Goal: Information Seeking & Learning: Learn about a topic

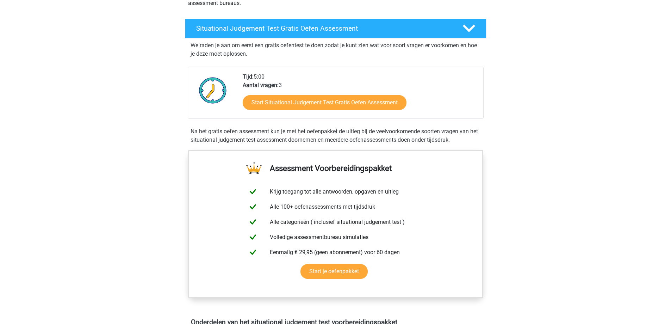
scroll to position [141, 0]
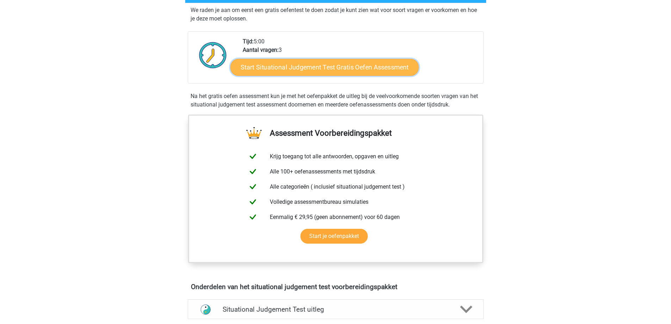
click at [310, 65] on link "Start Situational Judgement Test Gratis Oefen Assessment" at bounding box center [324, 67] width 188 height 17
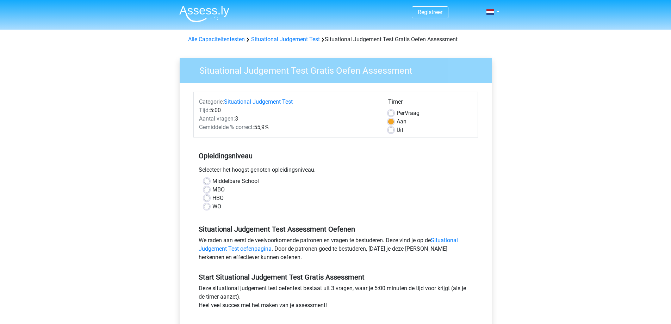
scroll to position [70, 0]
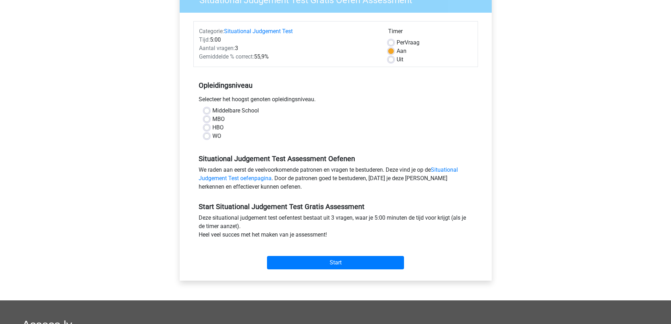
click at [212, 111] on label "Middelbare School" at bounding box center [235, 110] width 46 height 8
click at [207, 111] on input "Middelbare School" at bounding box center [207, 109] width 6 height 7
radio input "true"
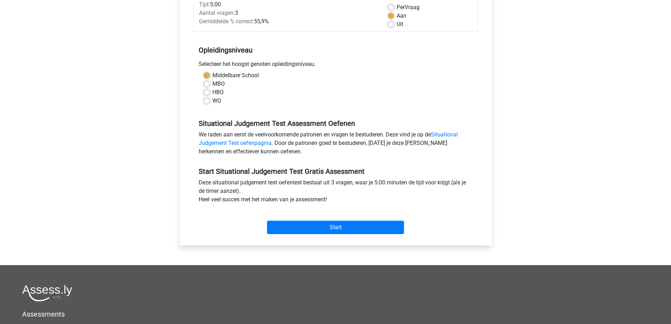
scroll to position [141, 0]
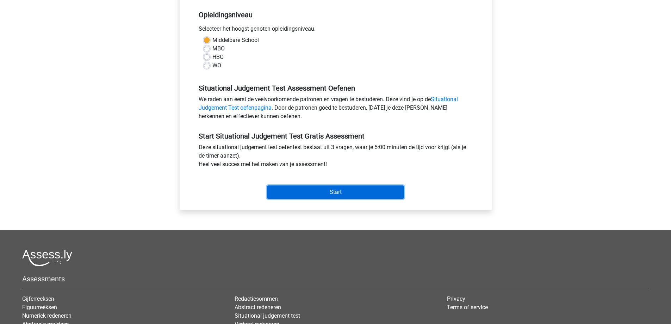
click at [311, 188] on input "Start" at bounding box center [335, 191] width 137 height 13
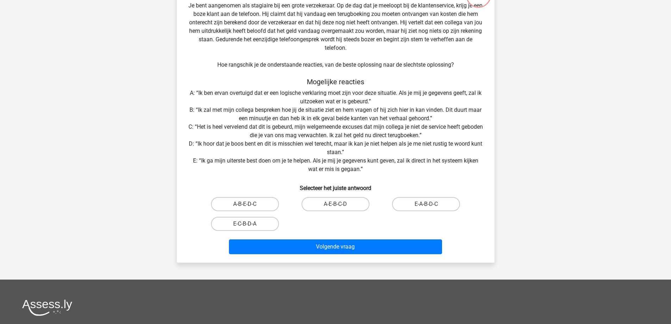
scroll to position [106, 0]
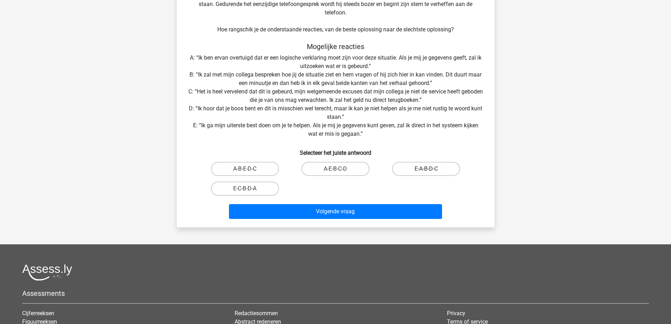
click at [425, 169] on label "E-A-B-D-C" at bounding box center [426, 169] width 68 height 14
click at [426, 169] on input "E-A-B-D-C" at bounding box center [428, 171] width 5 height 5
radio input "true"
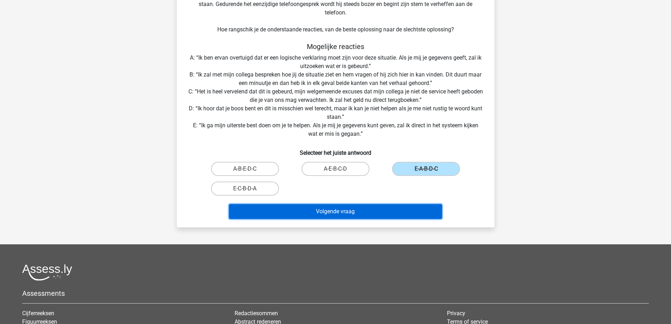
click at [375, 209] on button "Volgende vraag" at bounding box center [335, 211] width 213 height 15
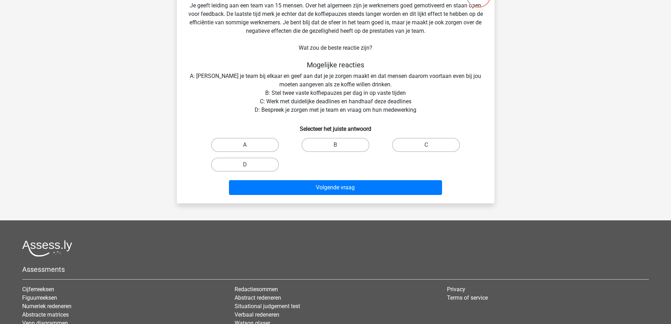
scroll to position [35, 0]
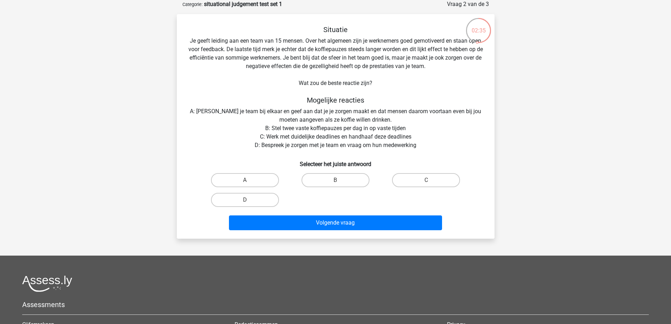
click at [270, 145] on div "Situatie Je geeft leiding aan een team van 15 mensen. Over het algemeen zijn je…" at bounding box center [336, 128] width 312 height 207
click at [258, 199] on label "D" at bounding box center [245, 200] width 68 height 14
click at [249, 200] on input "D" at bounding box center [247, 202] width 5 height 5
radio input "true"
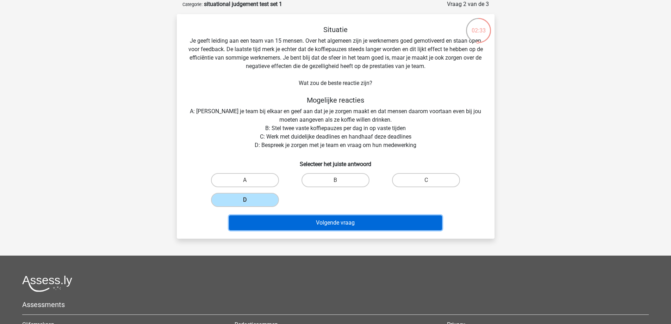
click at [332, 223] on button "Volgende vraag" at bounding box center [335, 222] width 213 height 15
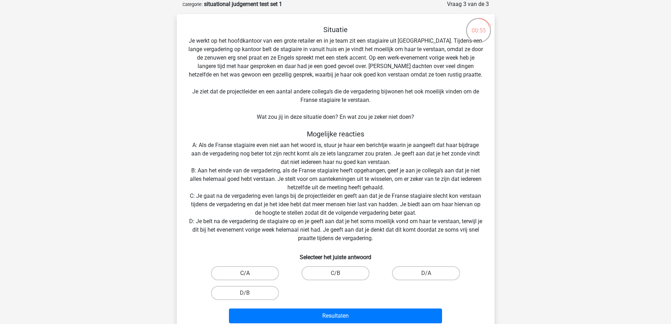
scroll to position [70, 0]
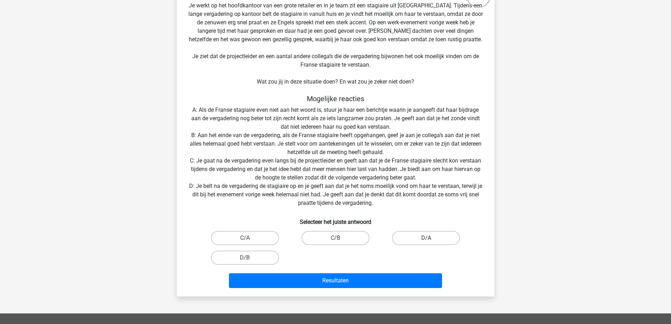
click at [402, 237] on label "D/A" at bounding box center [426, 238] width 68 height 14
click at [426, 238] on input "D/A" at bounding box center [428, 240] width 5 height 5
radio input "true"
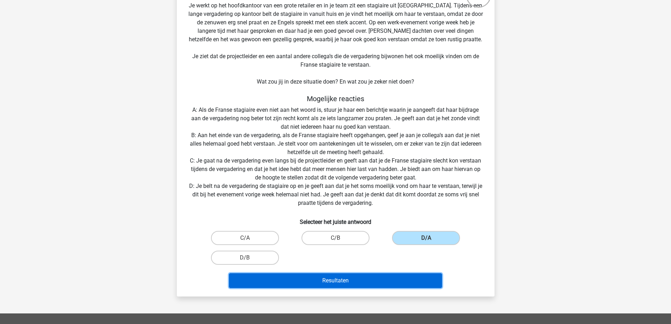
click at [340, 277] on button "Resultaten" at bounding box center [335, 280] width 213 height 15
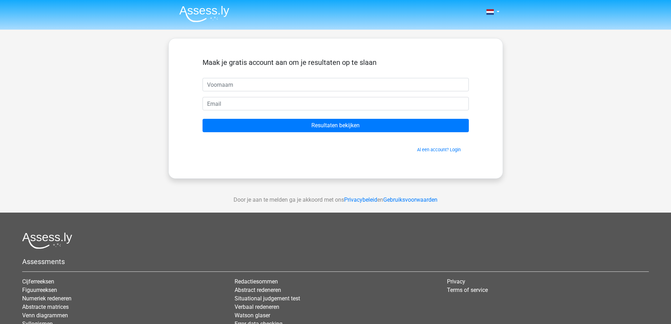
click at [238, 88] on input "text" at bounding box center [335, 84] width 266 height 13
type input "Carine"
click at [238, 96] on form "Maak je gratis account aan om je resultaten op te slaan Carine Resultaten bekij…" at bounding box center [335, 105] width 266 height 95
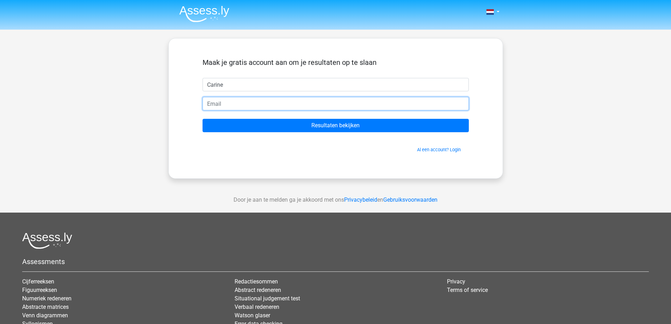
click at [236, 105] on input "email" at bounding box center [335, 103] width 266 height 13
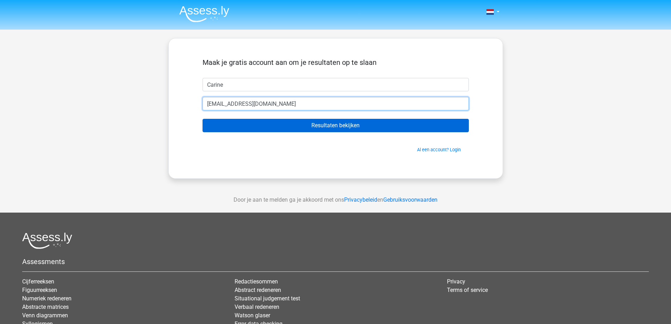
type input "waelkens.carine@gmail.com"
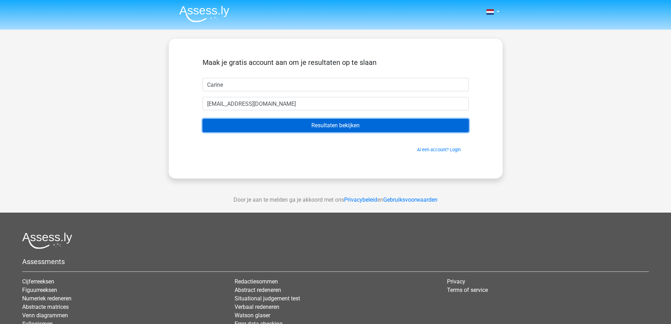
click at [323, 125] on input "Resultaten bekijken" at bounding box center [335, 125] width 266 height 13
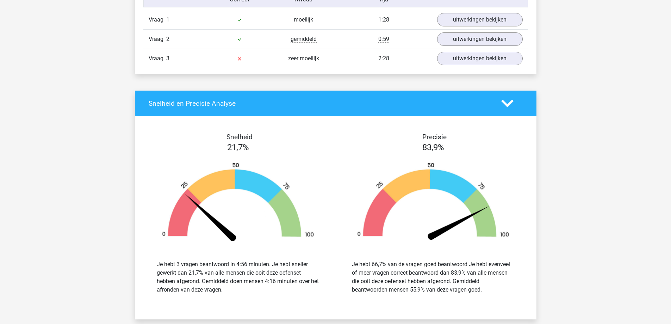
scroll to position [528, 0]
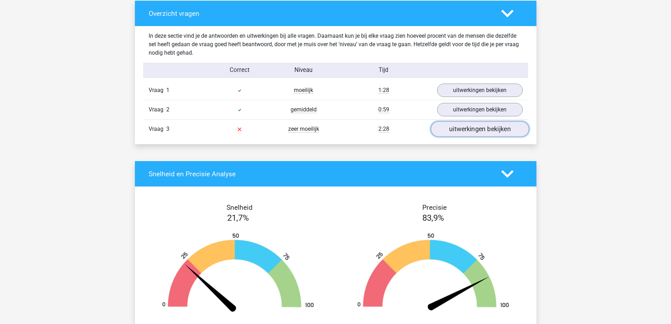
click at [473, 130] on link "uitwerkingen bekijken" at bounding box center [479, 128] width 98 height 15
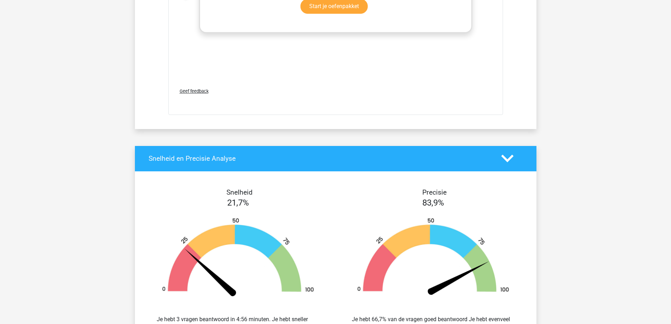
scroll to position [951, 0]
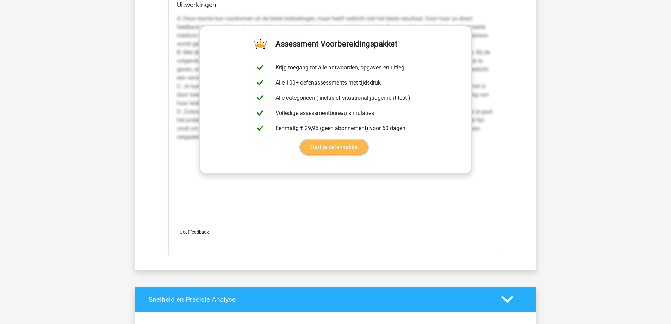
click at [332, 145] on link "Start je oefenpakket" at bounding box center [333, 147] width 67 height 15
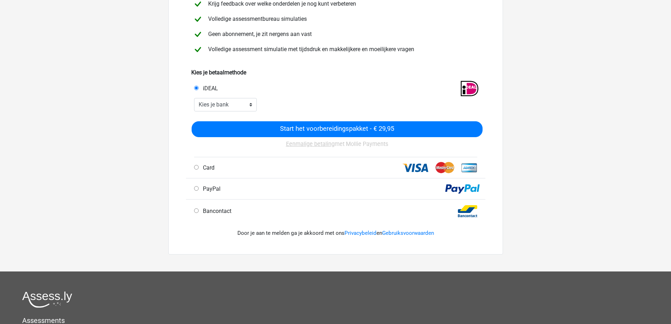
scroll to position [141, 0]
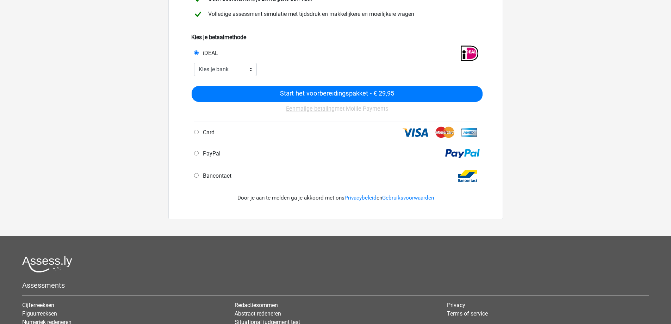
click at [194, 176] on input "Bancontact" at bounding box center [196, 175] width 5 height 5
radio input "true"
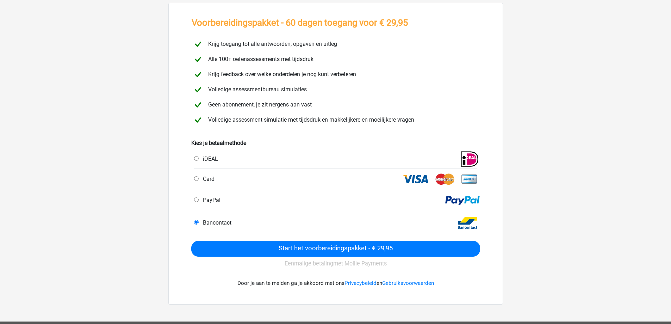
scroll to position [0, 0]
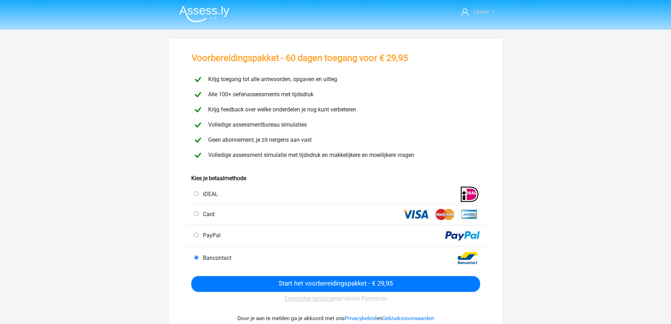
click at [489, 10] on link "Carine" at bounding box center [477, 12] width 39 height 8
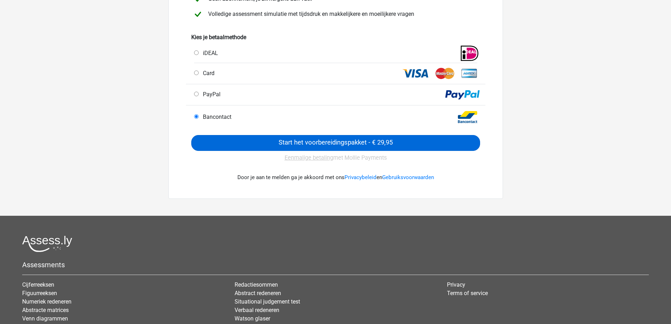
scroll to position [106, 0]
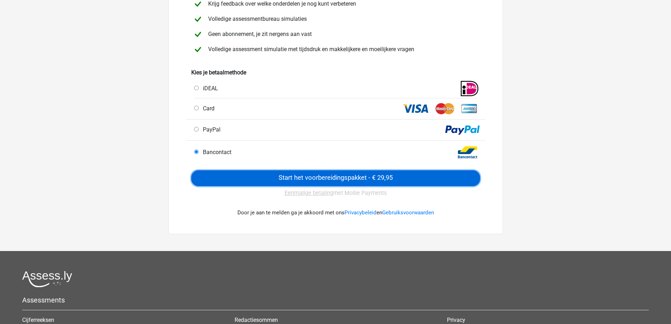
click at [330, 175] on input "Start het voorbereidingspakket - € 29,95" at bounding box center [335, 178] width 289 height 16
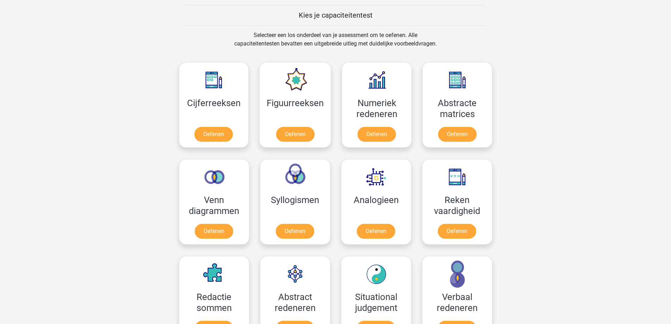
scroll to position [387, 0]
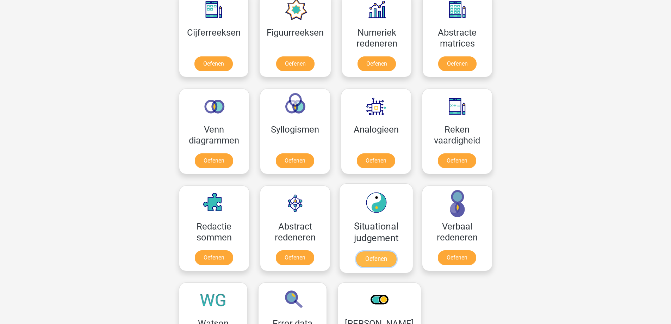
click at [361, 251] on link "Oefenen" at bounding box center [376, 258] width 40 height 15
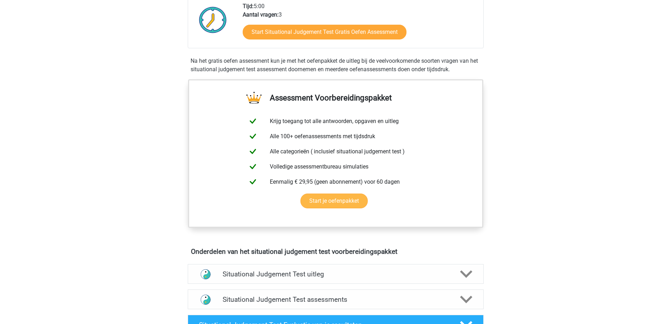
scroll to position [106, 0]
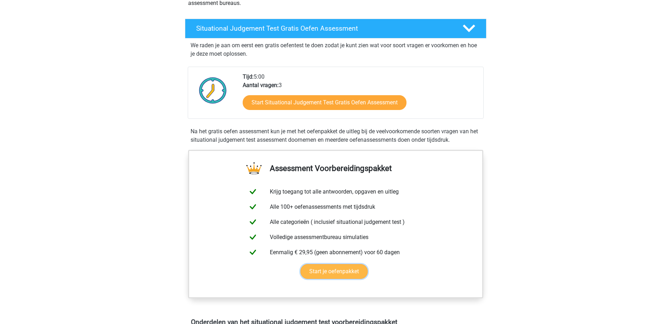
click at [320, 271] on link "Start je oefenpakket" at bounding box center [333, 271] width 67 height 15
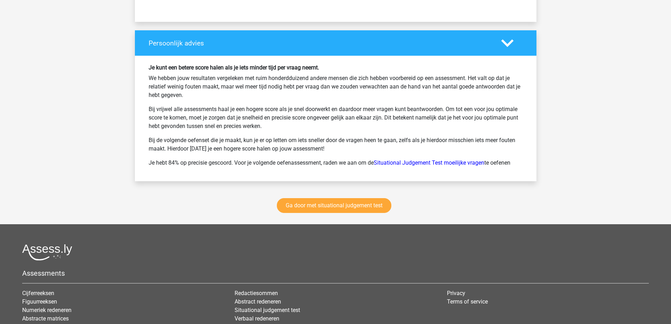
scroll to position [986, 0]
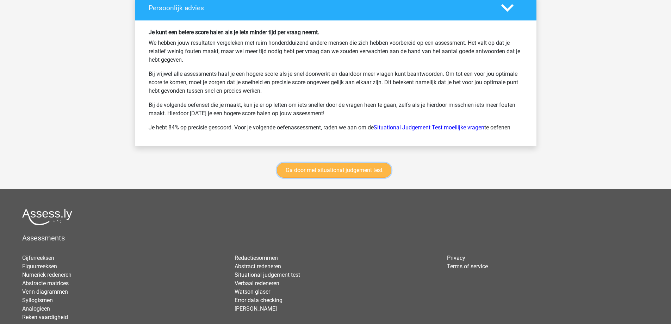
click at [324, 169] on link "Ga door met situational judgement test" at bounding box center [334, 170] width 114 height 15
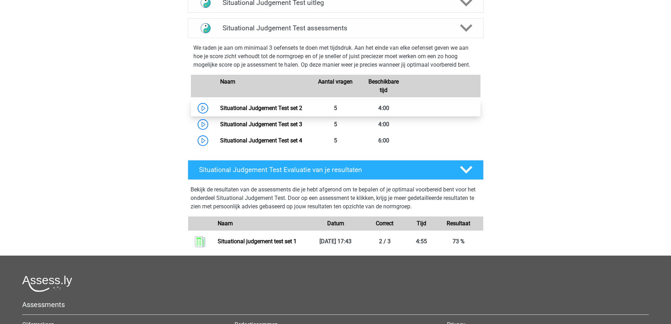
scroll to position [317, 0]
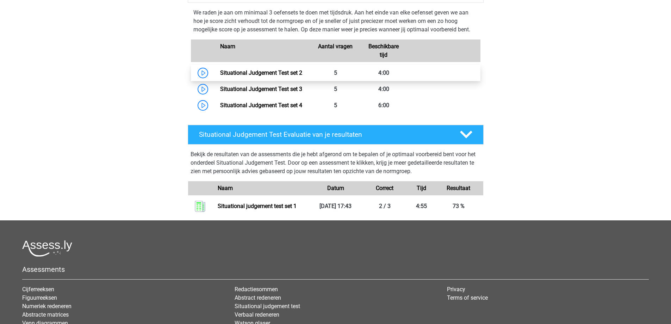
click at [220, 75] on link "Situational Judgement Test set 2" at bounding box center [261, 72] width 82 height 7
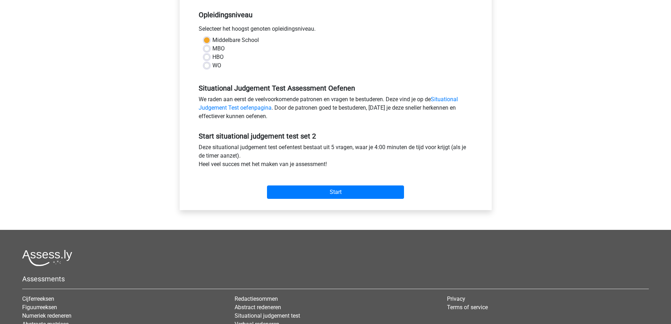
scroll to position [176, 0]
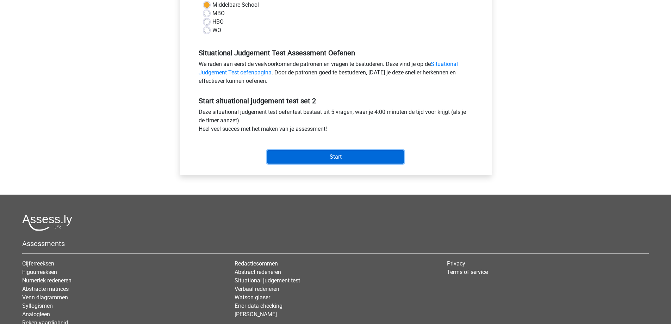
click at [313, 152] on input "Start" at bounding box center [335, 156] width 137 height 13
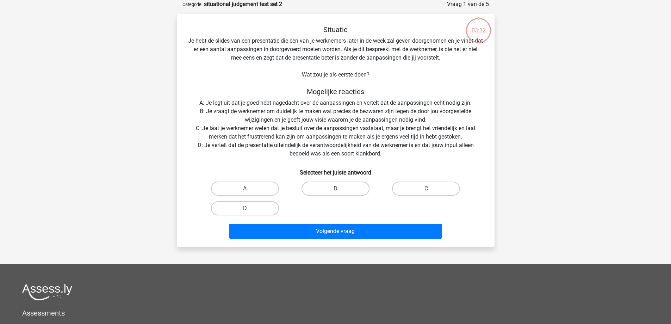
scroll to position [70, 0]
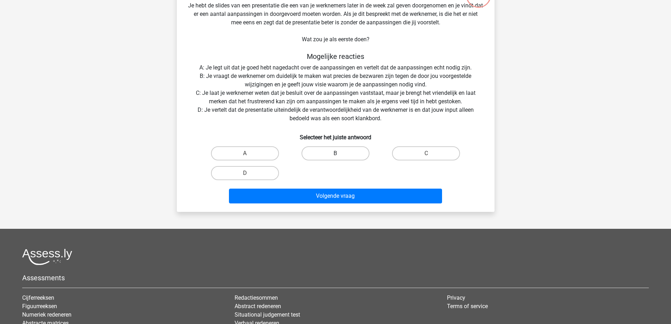
click at [327, 153] on label "B" at bounding box center [335, 153] width 68 height 14
click at [335, 153] on input "B" at bounding box center [337, 155] width 5 height 5
radio input "true"
click at [311, 152] on label "B" at bounding box center [335, 153] width 68 height 14
click at [335, 153] on input "B" at bounding box center [337, 155] width 5 height 5
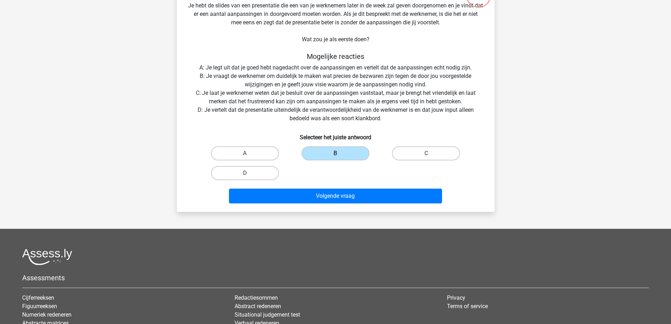
click at [412, 154] on label "C" at bounding box center [426, 153] width 68 height 14
click at [426, 154] on input "C" at bounding box center [428, 155] width 5 height 5
radio input "true"
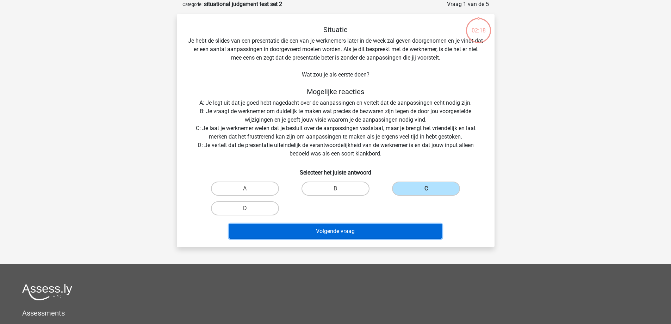
click at [321, 228] on button "Volgende vraag" at bounding box center [335, 231] width 213 height 15
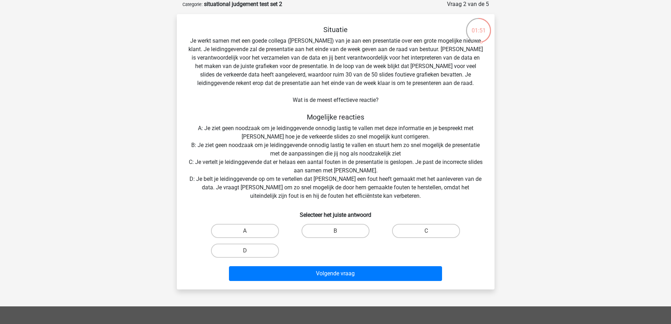
scroll to position [70, 0]
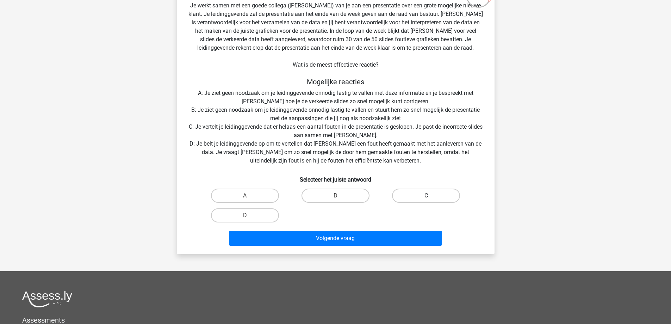
click at [421, 195] on label "C" at bounding box center [426, 195] width 68 height 14
click at [426, 195] on input "C" at bounding box center [428, 197] width 5 height 5
radio input "true"
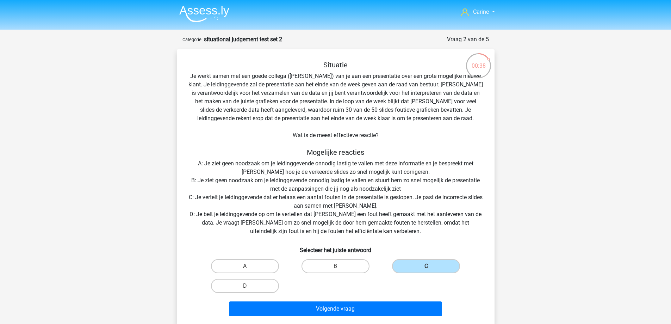
scroll to position [35, 0]
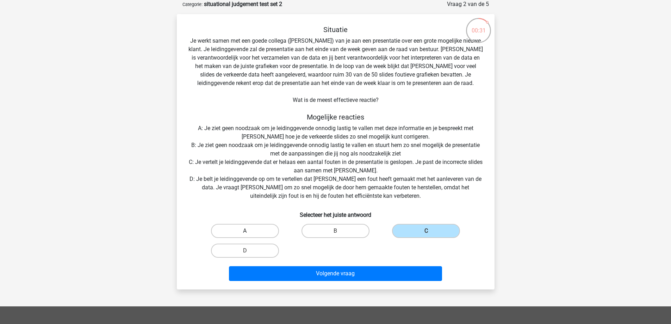
click at [237, 231] on label "A" at bounding box center [245, 231] width 68 height 14
click at [245, 231] on input "A" at bounding box center [247, 233] width 5 height 5
radio input "true"
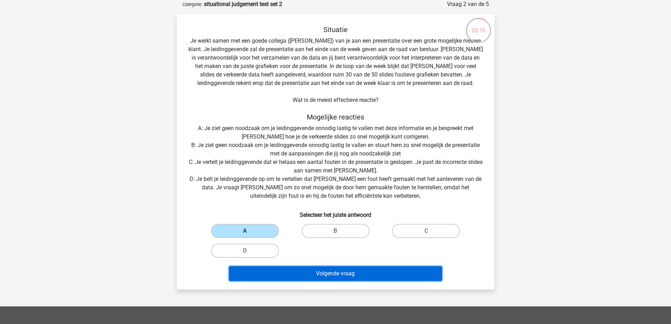
click at [327, 273] on button "Volgende vraag" at bounding box center [335, 273] width 213 height 15
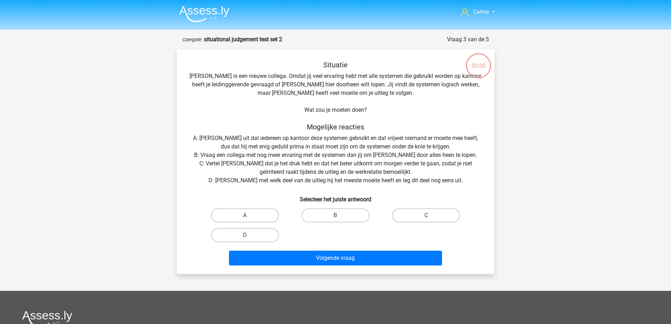
scroll to position [35, 0]
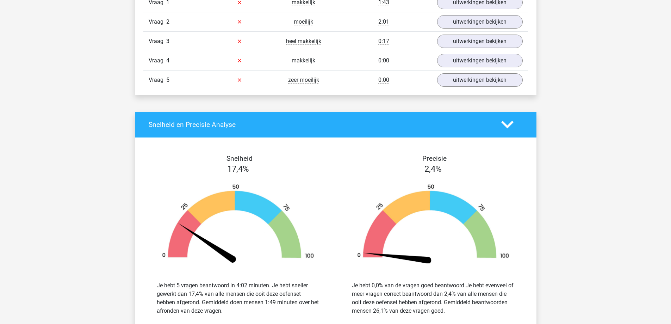
scroll to position [387, 0]
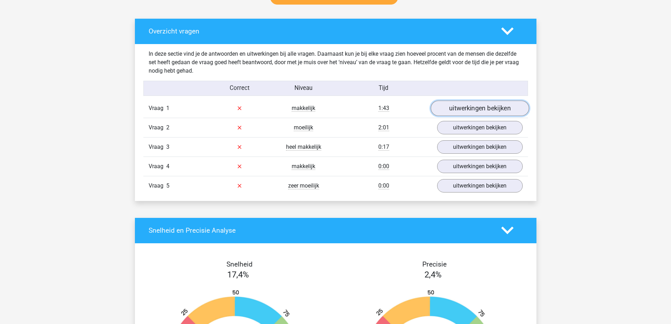
click at [450, 106] on link "uitwerkingen bekijken" at bounding box center [479, 107] width 98 height 15
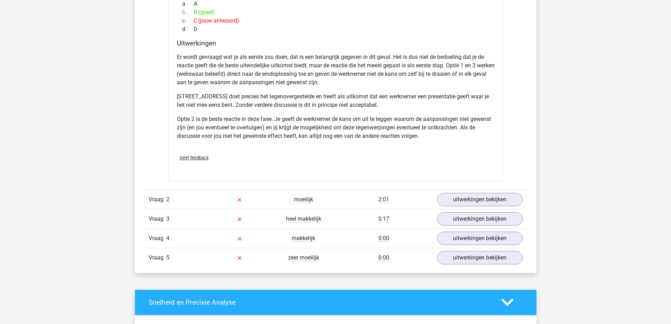
scroll to position [704, 0]
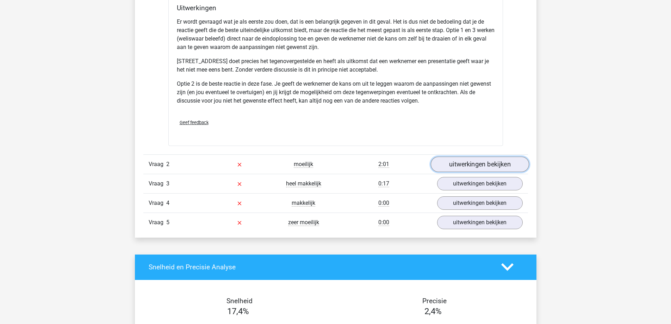
click at [461, 161] on link "uitwerkingen bekijken" at bounding box center [479, 163] width 98 height 15
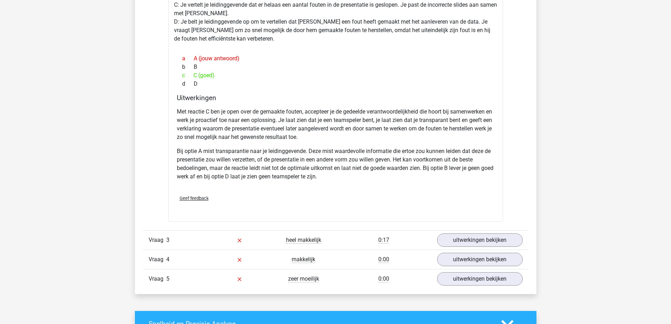
scroll to position [1091, 0]
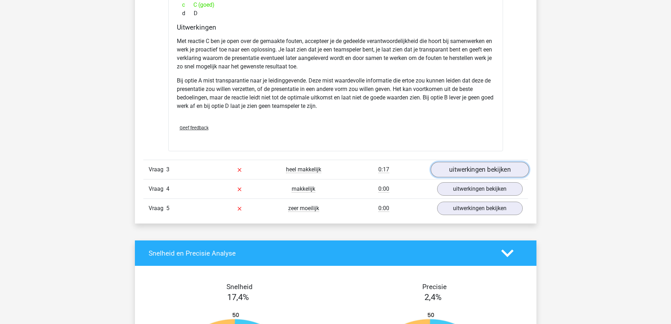
click at [455, 165] on link "uitwerkingen bekijken" at bounding box center [479, 169] width 98 height 15
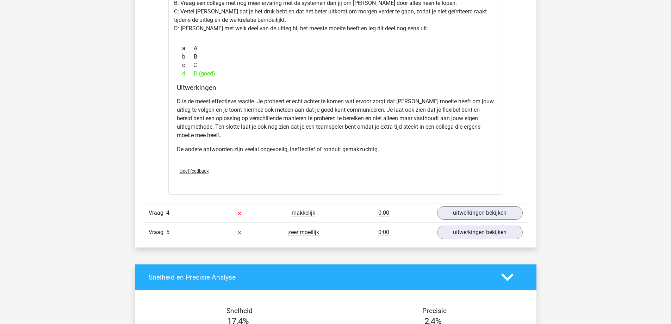
scroll to position [1338, 0]
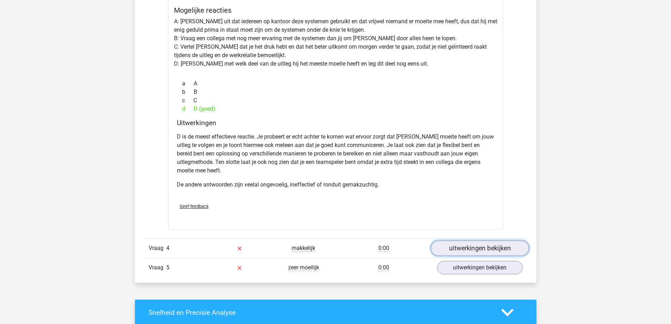
drag, startPoint x: 455, startPoint y: 235, endPoint x: 411, endPoint y: 227, distance: 45.0
click at [455, 240] on link "uitwerkingen bekijken" at bounding box center [479, 247] width 98 height 15
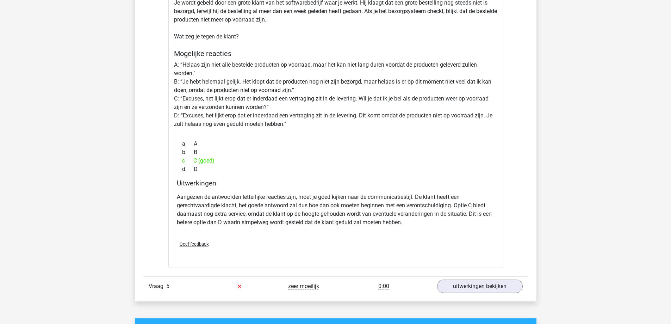
scroll to position [1655, 0]
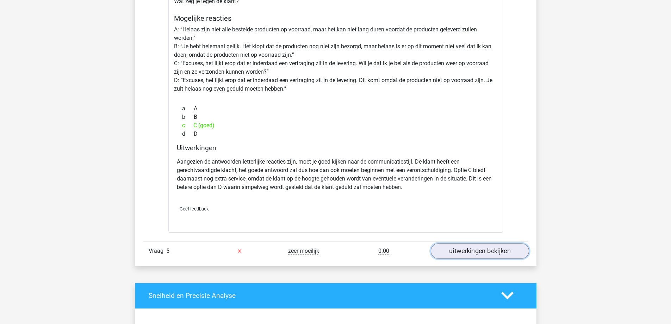
click at [454, 243] on link "uitwerkingen bekijken" at bounding box center [479, 250] width 98 height 15
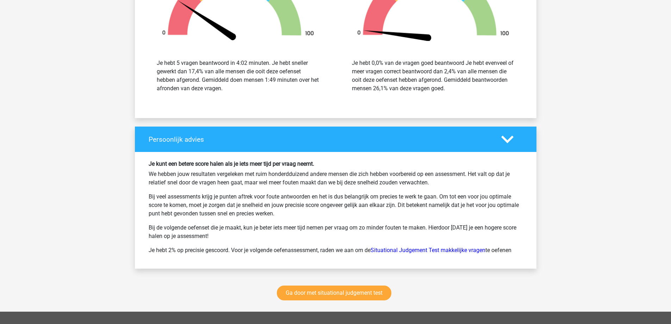
scroll to position [2359, 0]
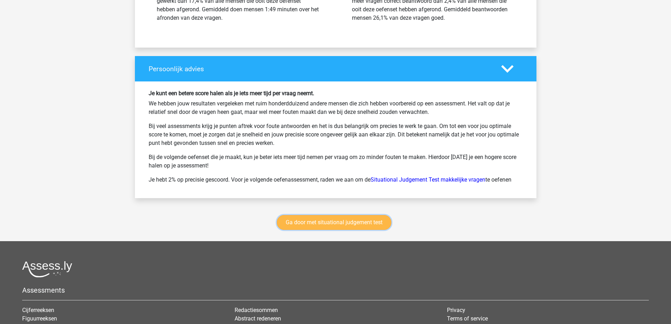
click at [325, 215] on link "Ga door met situational judgement test" at bounding box center [334, 222] width 114 height 15
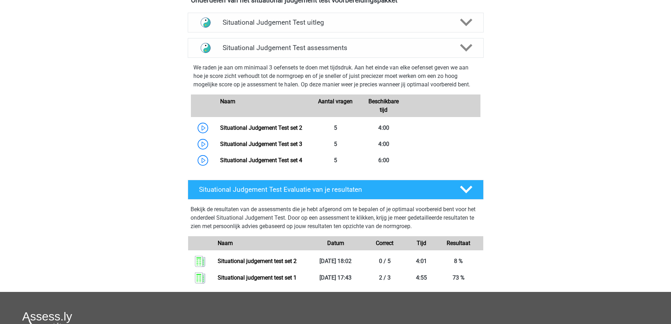
scroll to position [227, 0]
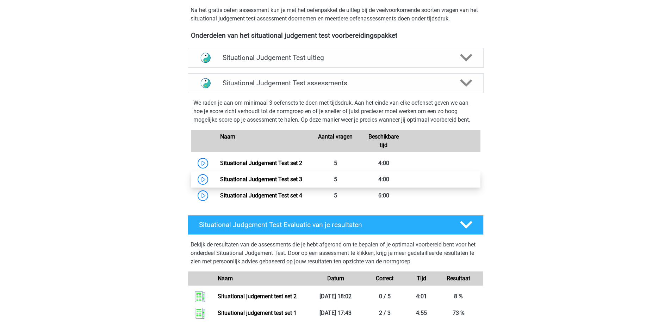
click at [282, 177] on link "Situational Judgement Test set 3" at bounding box center [261, 179] width 82 height 7
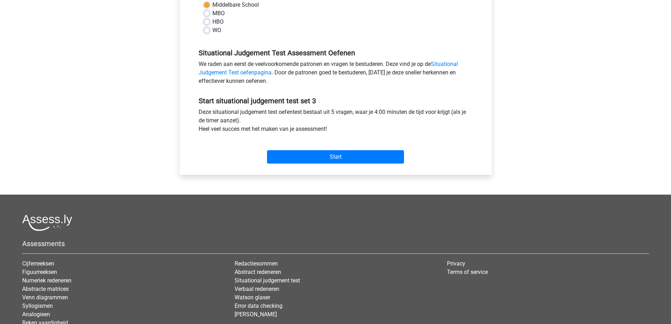
scroll to position [141, 0]
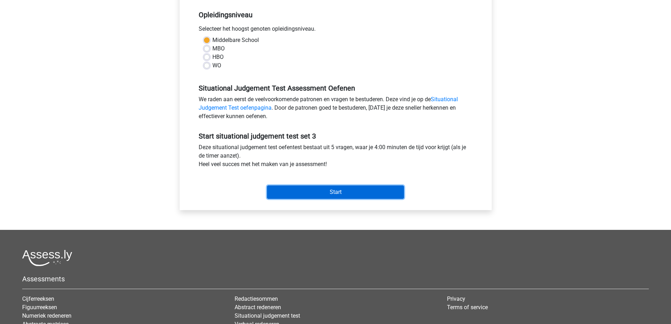
click at [321, 190] on input "Start" at bounding box center [335, 191] width 137 height 13
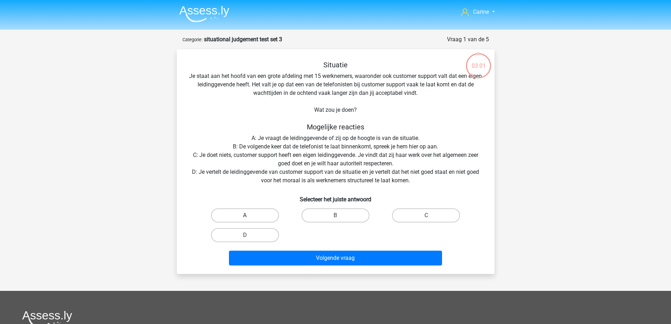
click at [248, 213] on label "A" at bounding box center [245, 215] width 68 height 14
click at [248, 215] on input "A" at bounding box center [247, 217] width 5 height 5
radio input "true"
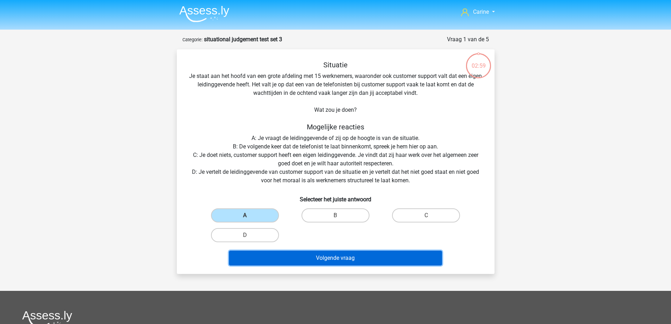
click at [331, 257] on button "Volgende vraag" at bounding box center [335, 257] width 213 height 15
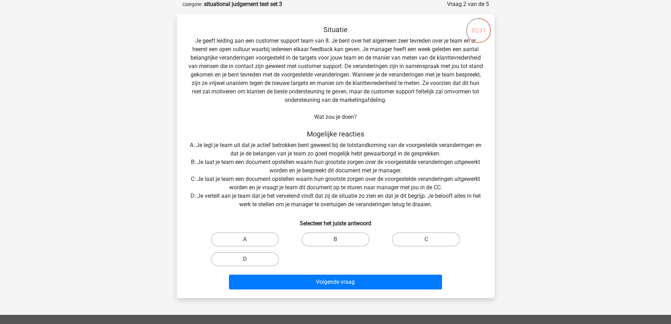
scroll to position [70, 0]
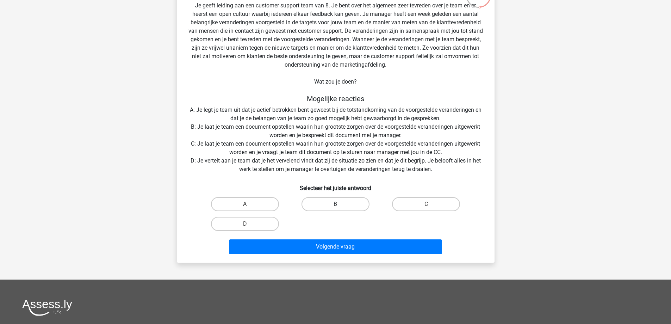
click at [314, 204] on label "B" at bounding box center [335, 204] width 68 height 14
click at [335, 204] on input "B" at bounding box center [337, 206] width 5 height 5
radio input "true"
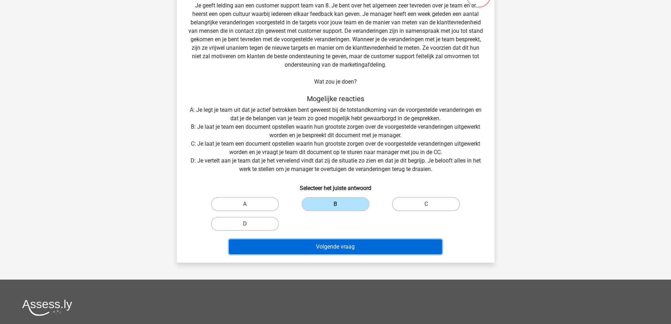
click at [317, 247] on button "Volgende vraag" at bounding box center [335, 246] width 213 height 15
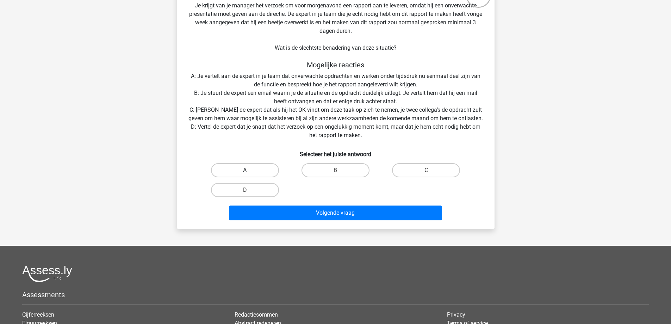
click at [237, 165] on label "A" at bounding box center [245, 170] width 68 height 14
click at [245, 170] on input "A" at bounding box center [247, 172] width 5 height 5
radio input "true"
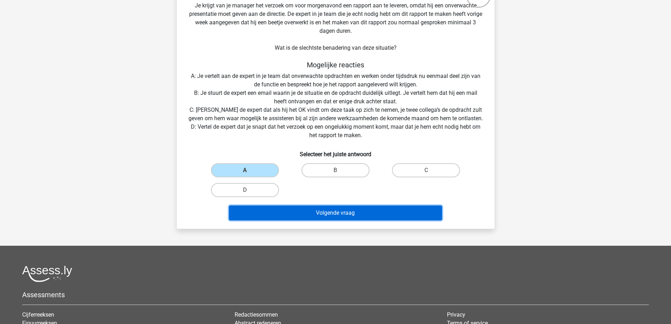
click at [303, 210] on button "Volgende vraag" at bounding box center [335, 212] width 213 height 15
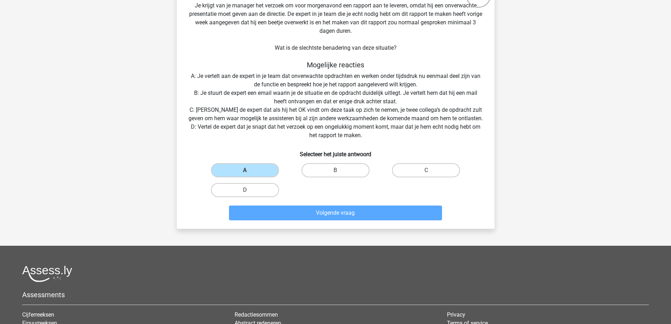
scroll to position [35, 0]
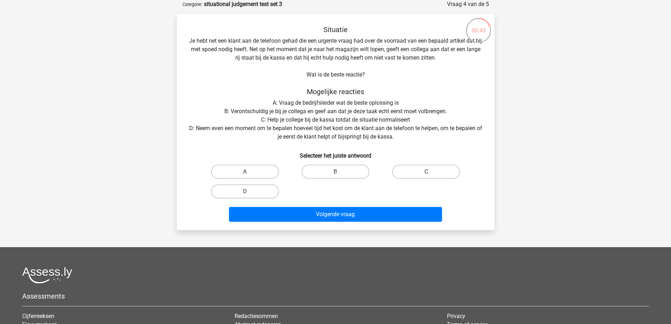
click at [415, 172] on label "C" at bounding box center [426, 171] width 68 height 14
click at [426, 172] on input "C" at bounding box center [428, 173] width 5 height 5
radio input "true"
click at [252, 189] on label "D" at bounding box center [245, 191] width 68 height 14
click at [249, 191] on input "D" at bounding box center [247, 193] width 5 height 5
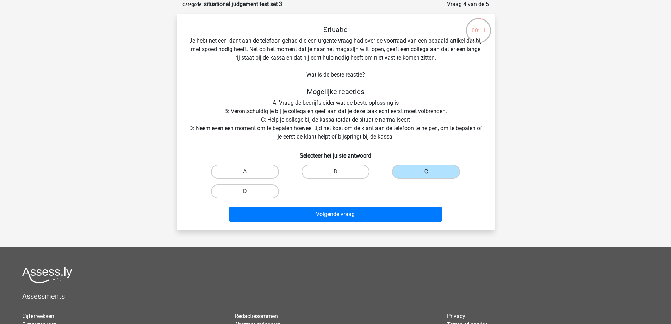
radio input "true"
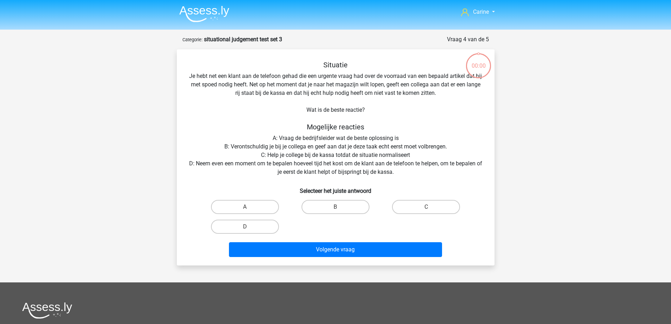
scroll to position [35, 0]
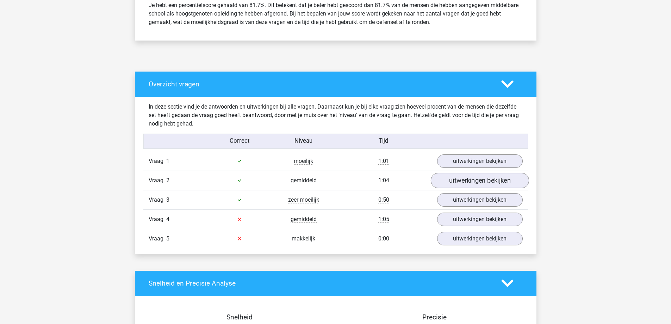
scroll to position [352, 0]
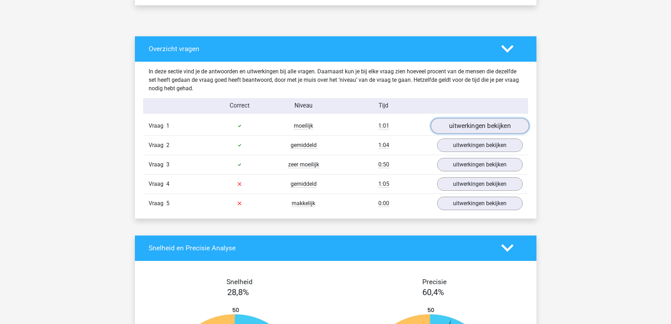
click at [470, 125] on link "uitwerkingen bekijken" at bounding box center [479, 125] width 98 height 15
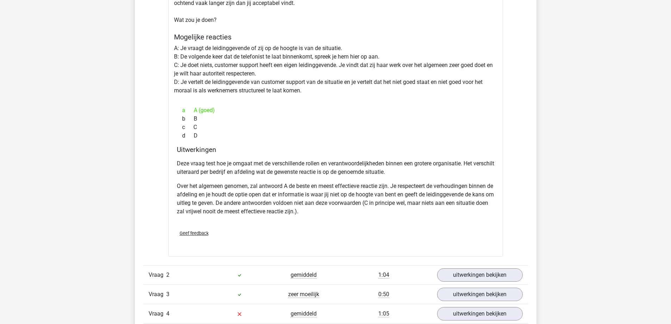
scroll to position [563, 0]
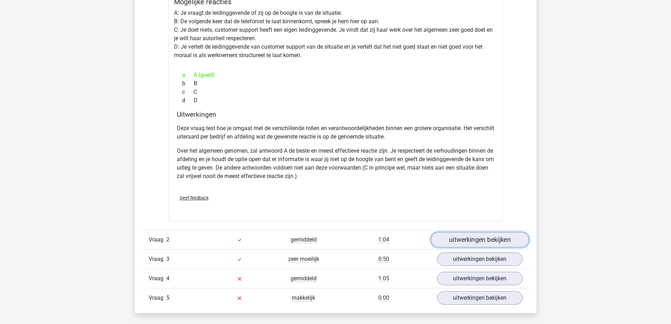
click at [469, 240] on link "uitwerkingen bekijken" at bounding box center [479, 239] width 98 height 15
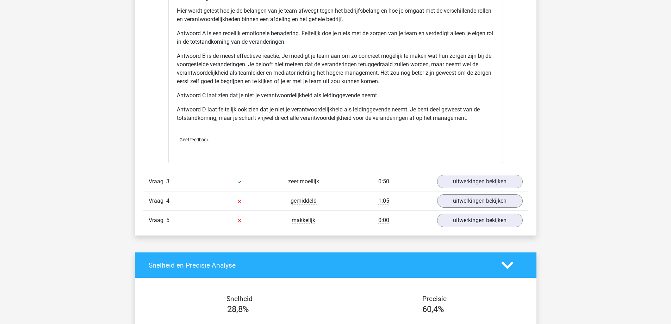
scroll to position [1021, 0]
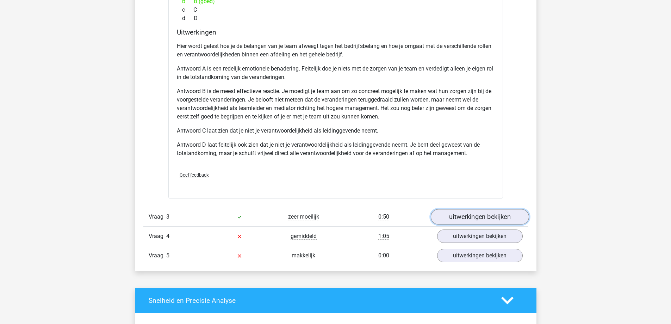
click at [469, 213] on link "uitwerkingen bekijken" at bounding box center [479, 216] width 98 height 15
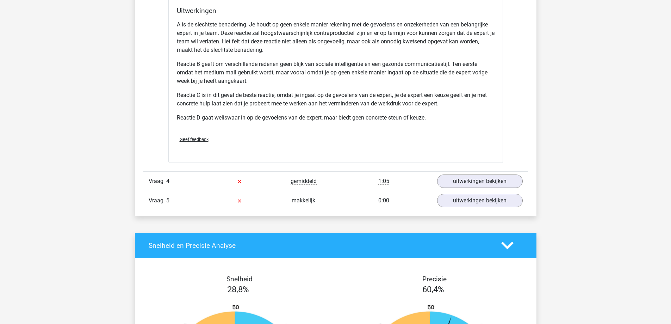
scroll to position [1479, 0]
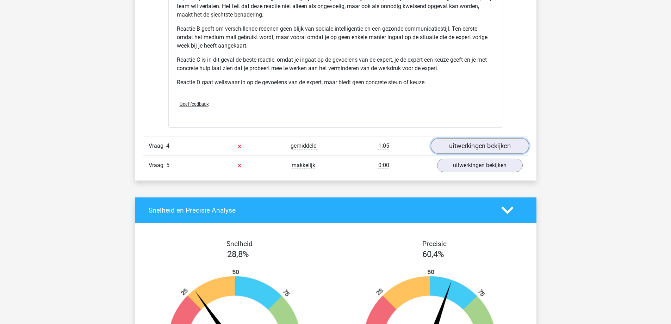
click at [472, 144] on link "uitwerkingen bekijken" at bounding box center [479, 145] width 98 height 15
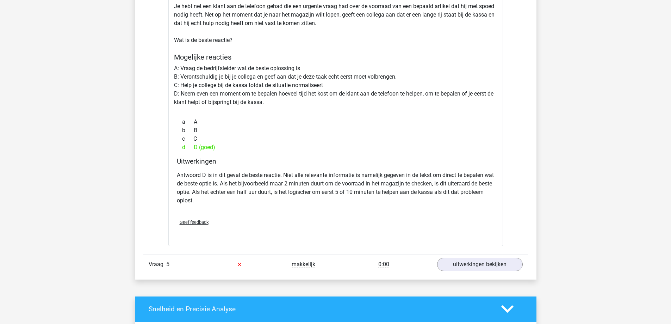
scroll to position [1690, 0]
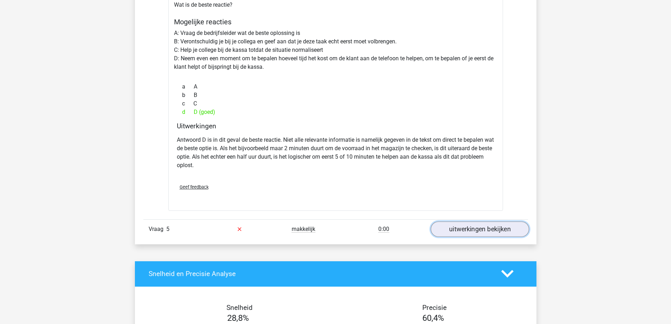
click at [454, 231] on link "uitwerkingen bekijken" at bounding box center [479, 228] width 98 height 15
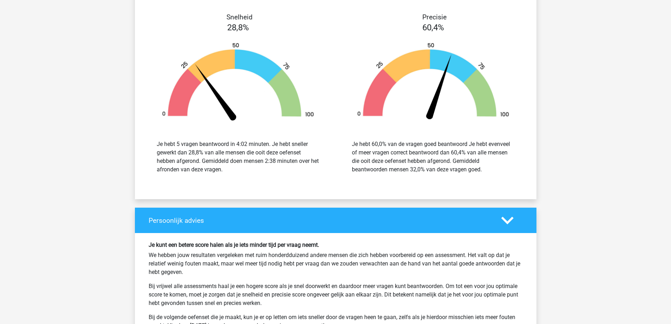
scroll to position [2359, 0]
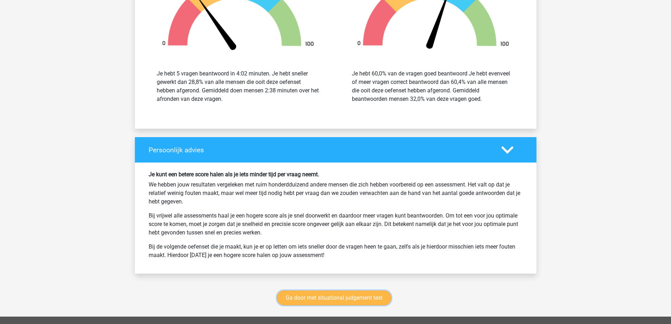
click at [304, 294] on link "Ga door met situational judgement test" at bounding box center [334, 297] width 114 height 15
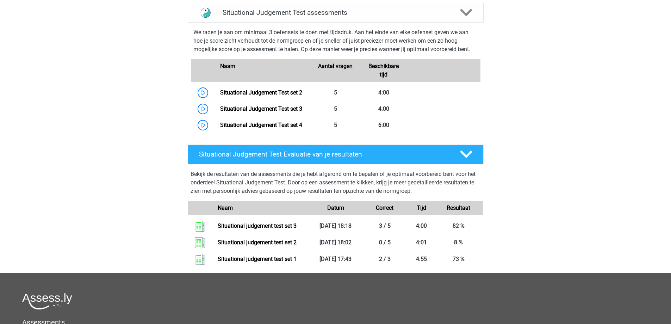
scroll to position [368, 0]
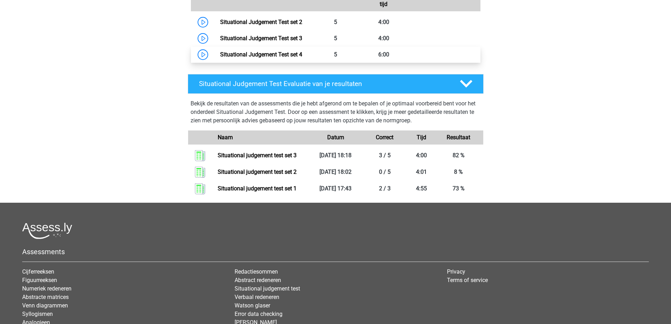
click at [292, 52] on link "Situational Judgement Test set 4" at bounding box center [261, 54] width 82 height 7
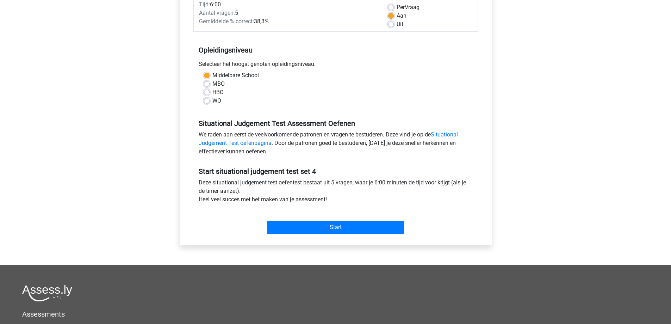
scroll to position [141, 0]
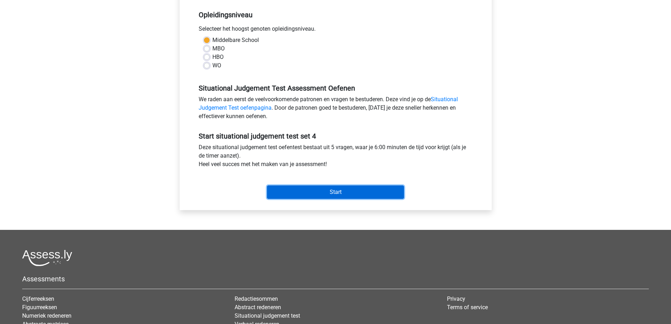
click at [309, 190] on input "Start" at bounding box center [335, 191] width 137 height 13
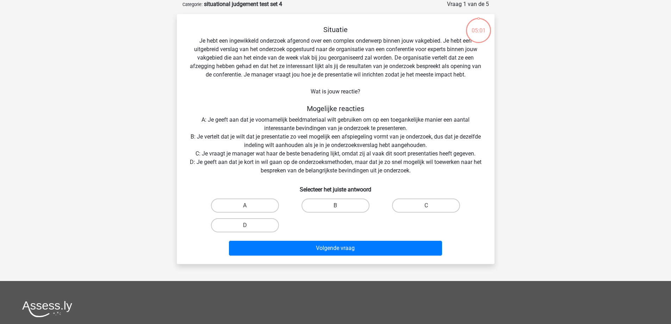
scroll to position [70, 0]
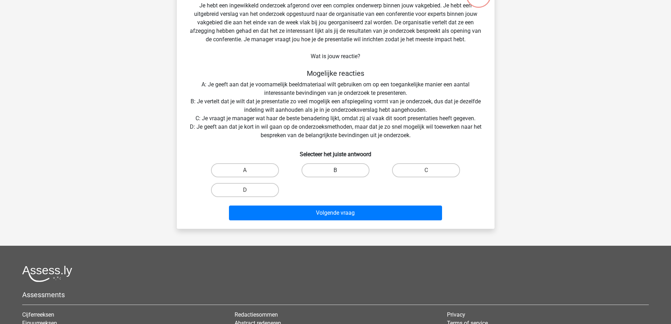
click at [321, 170] on label "B" at bounding box center [335, 170] width 68 height 14
click at [335, 170] on input "B" at bounding box center [337, 172] width 5 height 5
radio input "true"
click at [250, 185] on label "D" at bounding box center [245, 190] width 68 height 14
click at [249, 190] on input "D" at bounding box center [247, 192] width 5 height 5
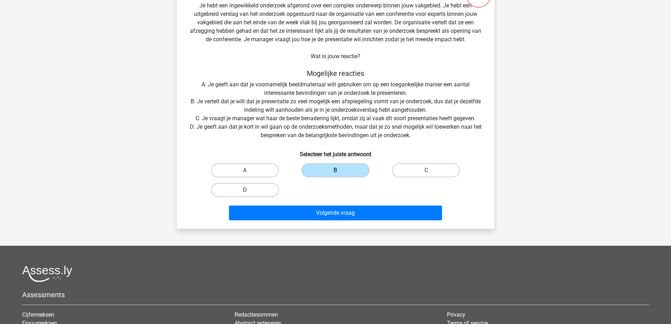
radio input "true"
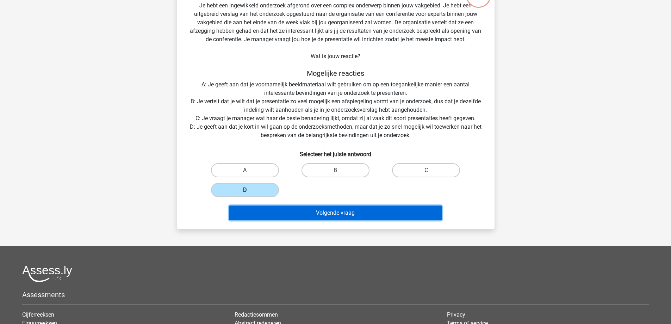
click at [308, 212] on button "Volgende vraag" at bounding box center [335, 212] width 213 height 15
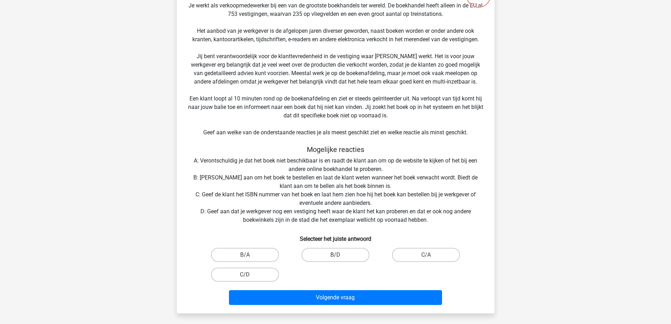
scroll to position [35, 0]
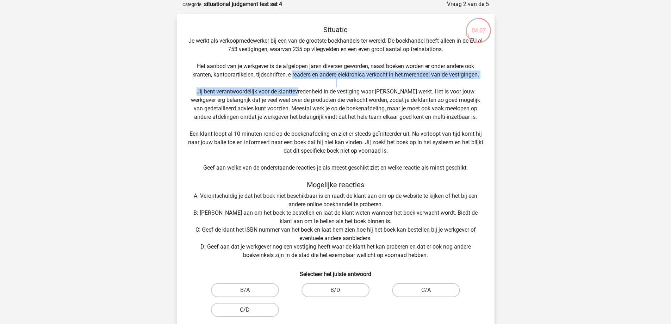
drag, startPoint x: 292, startPoint y: 76, endPoint x: 298, endPoint y: 92, distance: 17.5
click at [298, 92] on div "Situatie Je werkt als verkoopmedewerker bij een van de grootste boekhandels ter…" at bounding box center [336, 183] width 312 height 317
click at [293, 82] on div "Situatie Je werkt als verkoopmedewerker bij een van de grootste boekhandels ter…" at bounding box center [336, 183] width 312 height 317
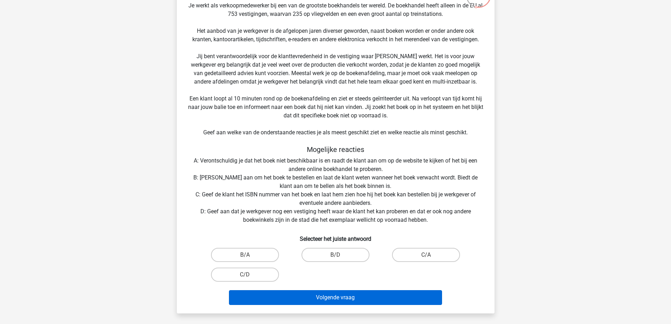
scroll to position [106, 0]
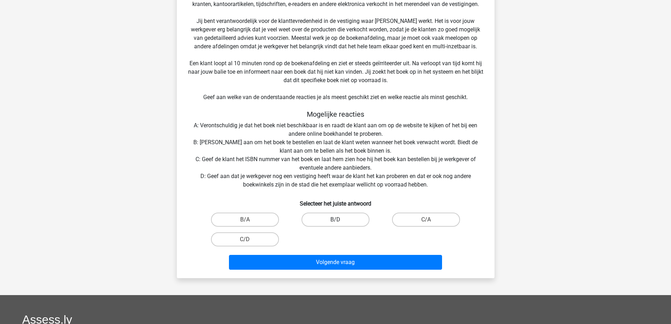
click at [323, 218] on label "B/D" at bounding box center [335, 219] width 68 height 14
click at [335, 219] on input "B/D" at bounding box center [337, 221] width 5 height 5
radio input "true"
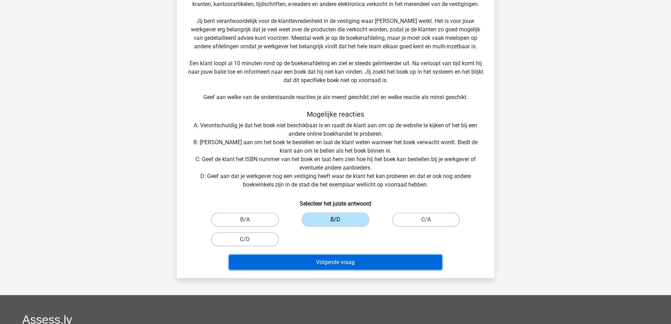
click at [336, 265] on button "Volgende vraag" at bounding box center [335, 262] width 213 height 15
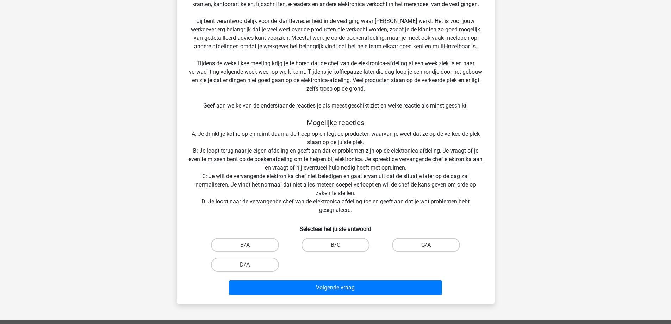
scroll to position [141, 0]
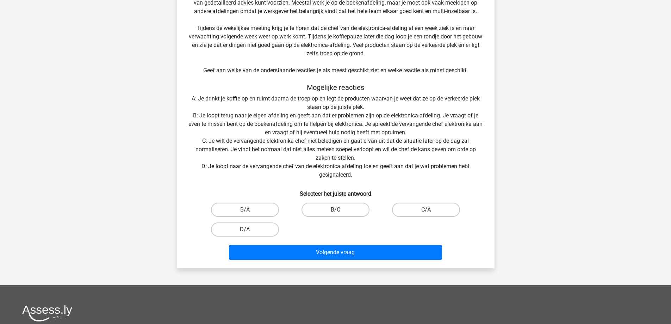
click at [252, 228] on label "D/A" at bounding box center [245, 229] width 68 height 14
click at [249, 229] on input "D/A" at bounding box center [247, 231] width 5 height 5
radio input "true"
click at [265, 207] on label "B/A" at bounding box center [245, 209] width 68 height 14
click at [249, 209] on input "B/A" at bounding box center [247, 211] width 5 height 5
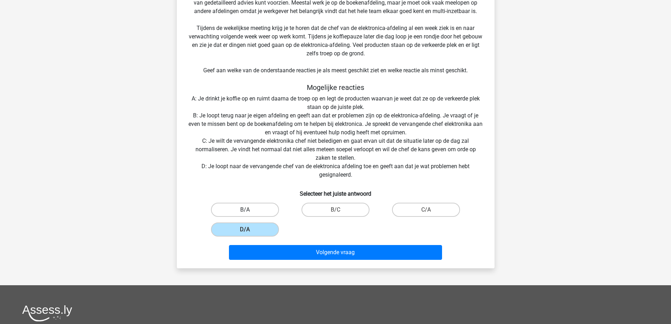
radio input "true"
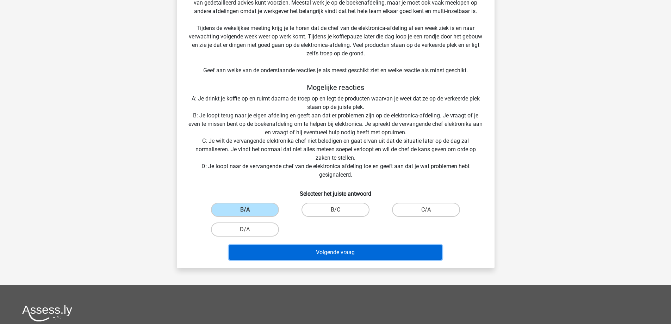
click at [336, 251] on button "Volgende vraag" at bounding box center [335, 252] width 213 height 15
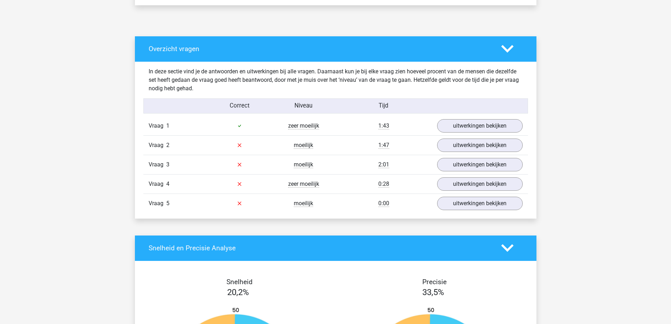
scroll to position [317, 0]
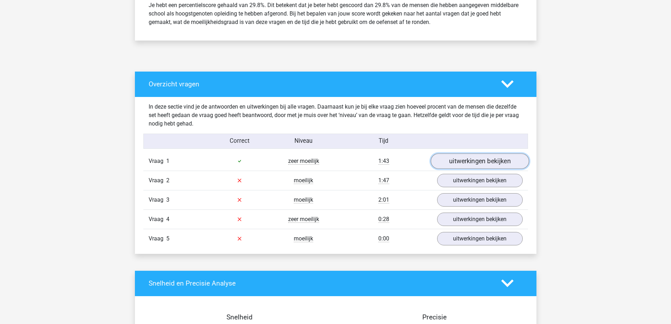
click at [478, 161] on link "uitwerkingen bekijken" at bounding box center [479, 160] width 98 height 15
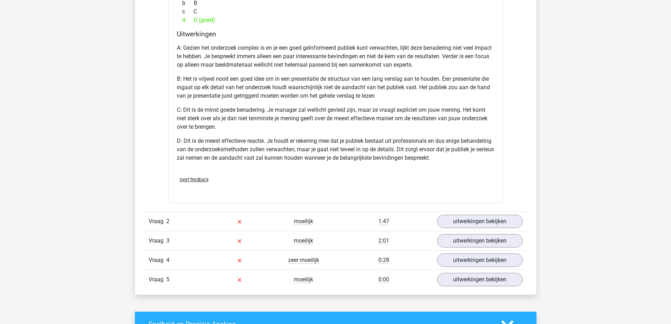
scroll to position [704, 0]
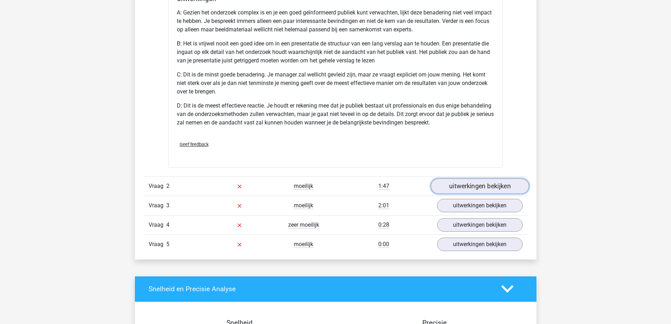
click at [483, 184] on link "uitwerkingen bekijken" at bounding box center [479, 185] width 98 height 15
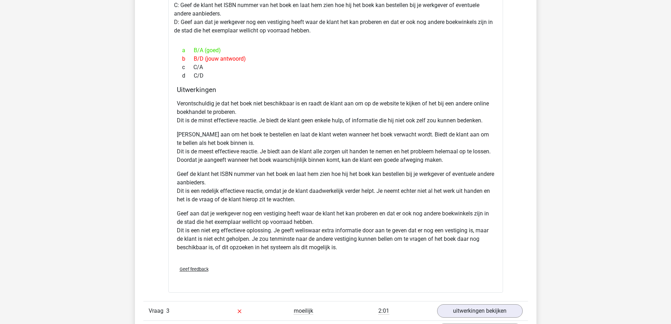
scroll to position [1145, 0]
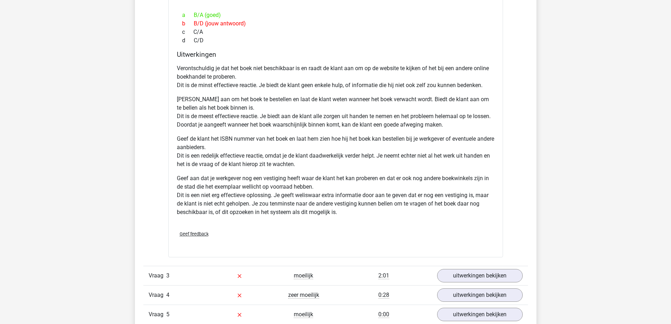
click at [187, 233] on span "Geef feedback" at bounding box center [194, 233] width 29 height 5
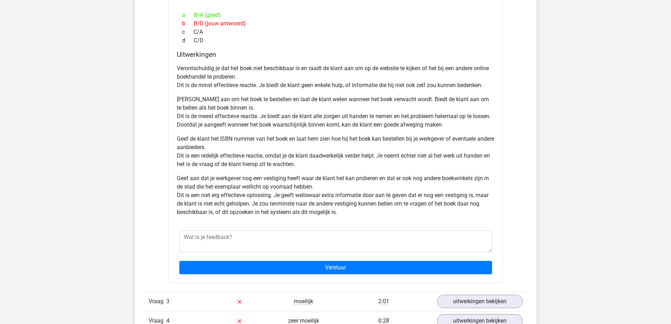
scroll to position [1216, 0]
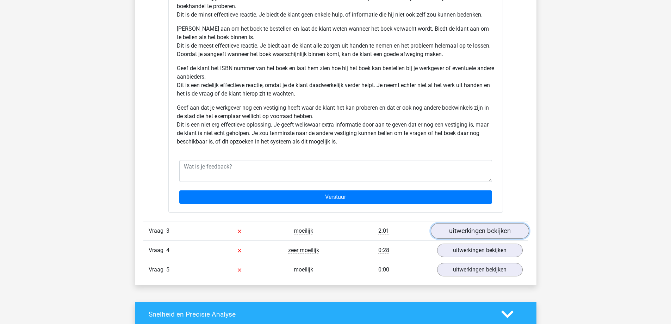
click at [482, 230] on link "uitwerkingen bekijken" at bounding box center [479, 230] width 98 height 15
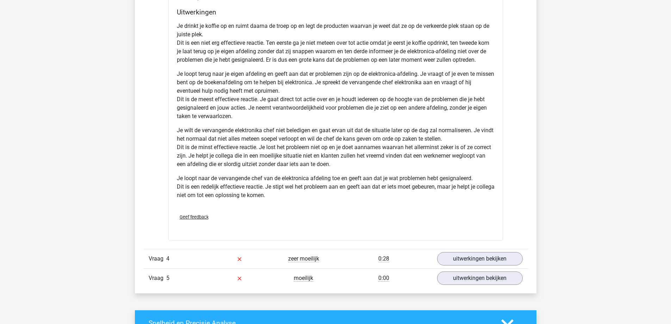
scroll to position [1779, 0]
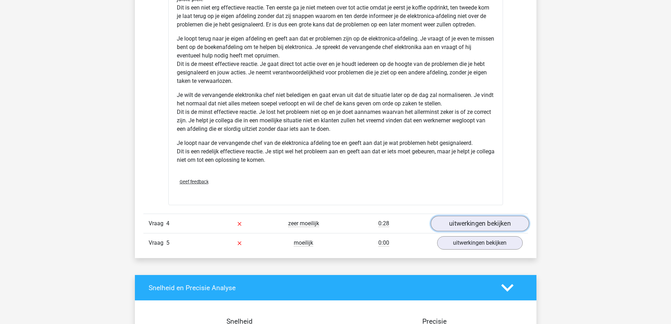
drag, startPoint x: 461, startPoint y: 223, endPoint x: 455, endPoint y: 220, distance: 6.2
click at [461, 223] on link "uitwerkingen bekijken" at bounding box center [479, 222] width 98 height 15
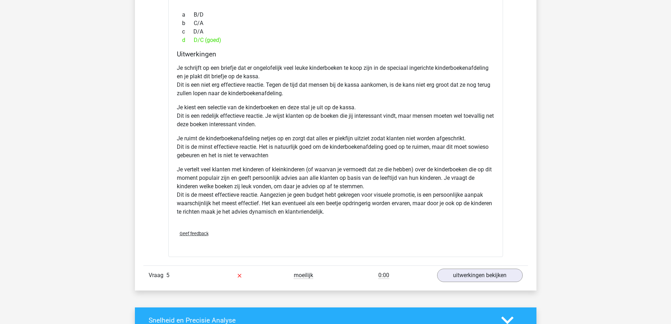
scroll to position [2363, 0]
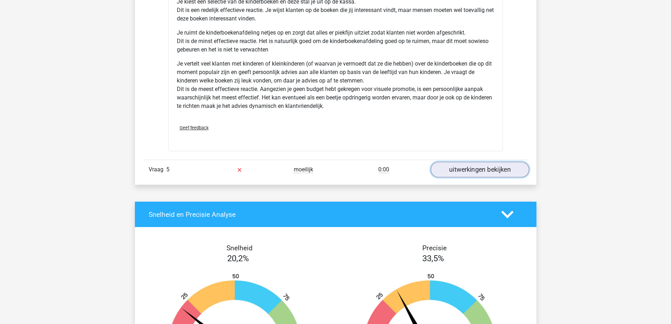
click at [449, 171] on link "uitwerkingen bekijken" at bounding box center [479, 169] width 98 height 15
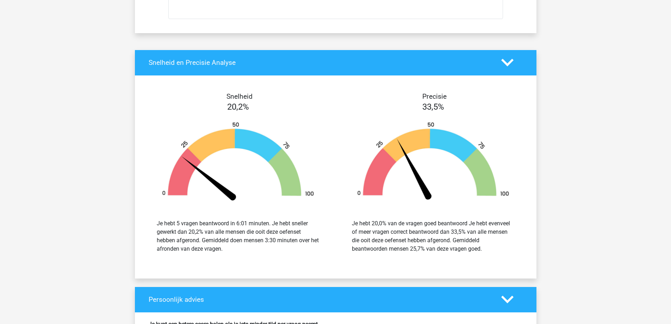
scroll to position [3274, 0]
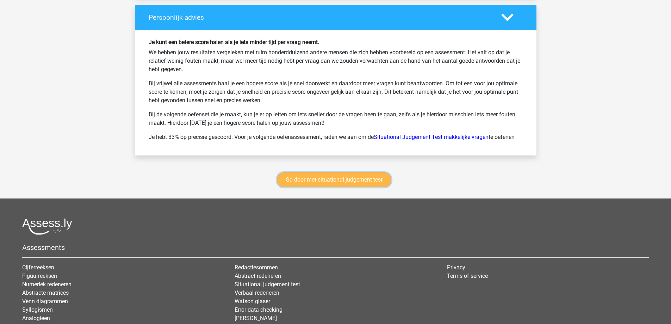
click at [339, 183] on link "Ga door met situational judgement test" at bounding box center [334, 179] width 114 height 15
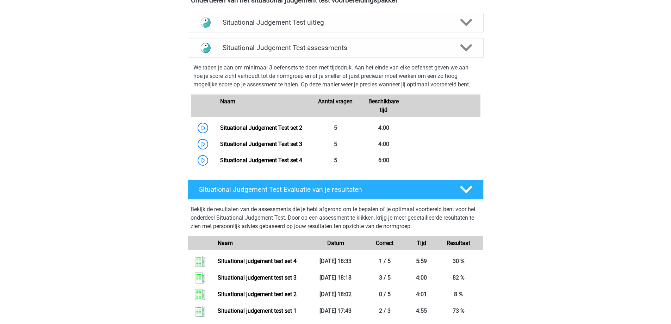
scroll to position [156, 0]
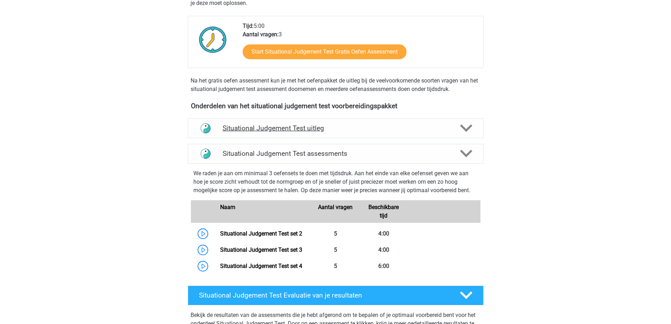
click at [470, 126] on polygon at bounding box center [466, 128] width 12 height 8
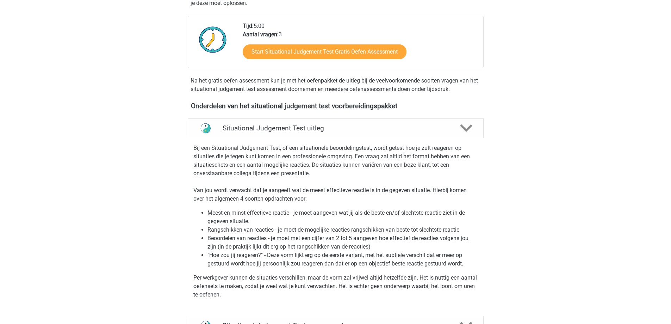
click at [470, 126] on polygon at bounding box center [466, 128] width 12 height 8
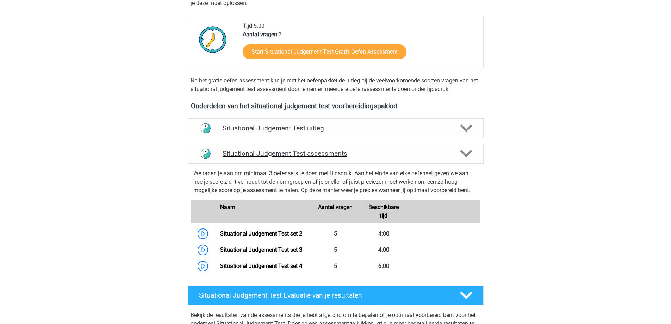
click at [463, 148] on icon at bounding box center [466, 153] width 12 height 12
click at [463, 150] on icon at bounding box center [466, 153] width 12 height 12
click at [463, 151] on icon at bounding box center [466, 153] width 12 height 12
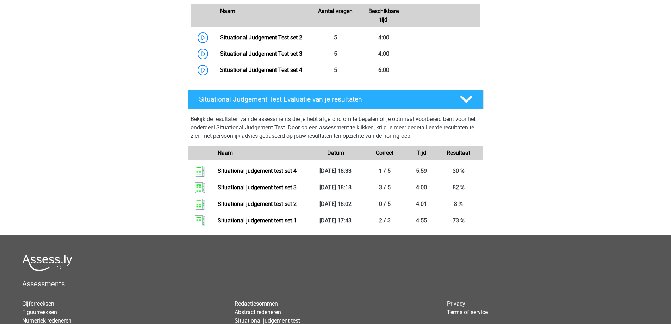
scroll to position [387, 0]
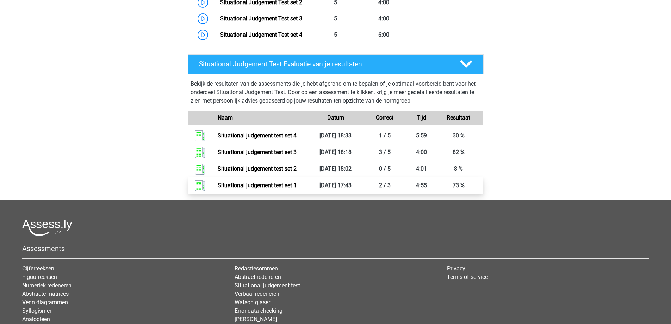
click at [218, 184] on link "Situational judgement test set 1" at bounding box center [257, 185] width 79 height 7
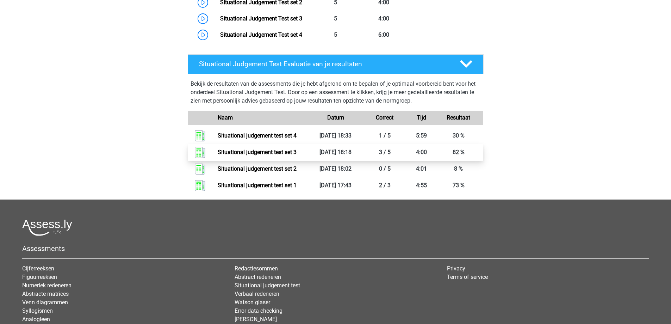
scroll to position [449, 0]
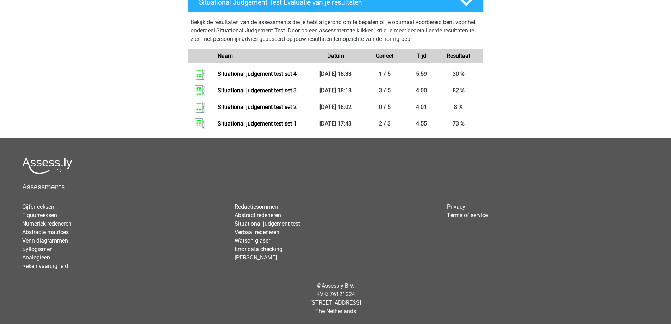
click at [244, 221] on link "Situational judgement test" at bounding box center [266, 223] width 65 height 7
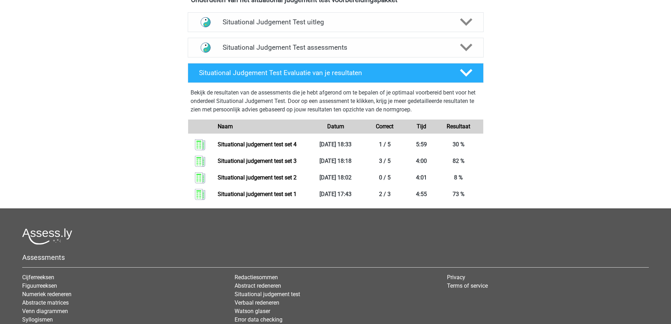
scroll to position [227, 0]
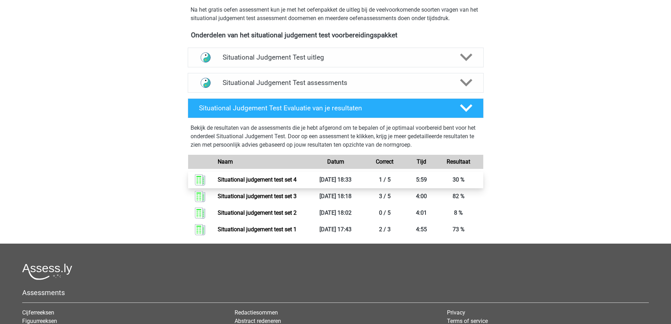
click at [218, 180] on link "Situational judgement test set 4" at bounding box center [257, 179] width 79 height 7
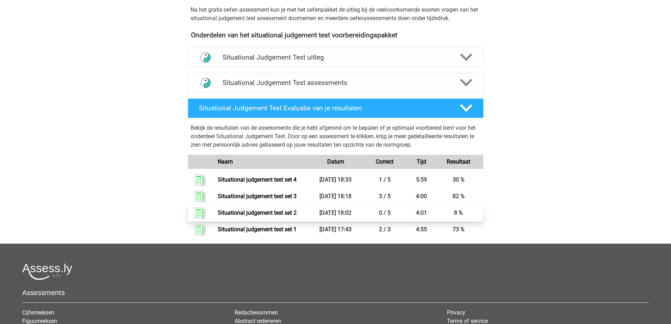
click at [218, 213] on link "Situational judgement test set 2" at bounding box center [257, 212] width 79 height 7
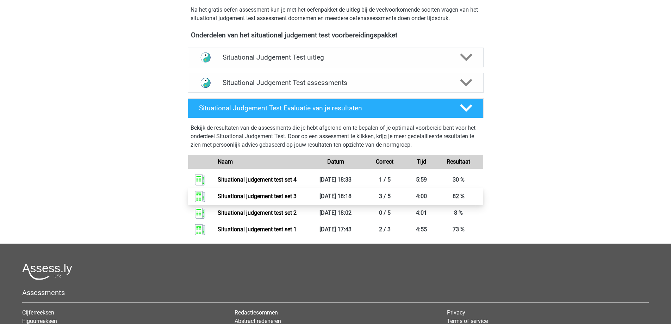
click at [218, 196] on link "Situational judgement test set 3" at bounding box center [257, 196] width 79 height 7
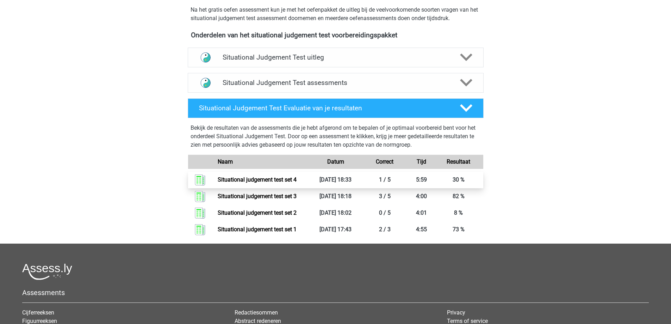
click at [218, 177] on link "Situational judgement test set 4" at bounding box center [257, 179] width 79 height 7
click at [218, 179] on link "Situational judgement test set 4" at bounding box center [257, 179] width 79 height 7
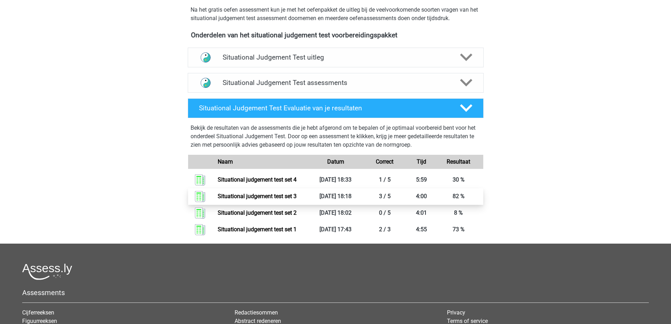
click at [218, 195] on link "Situational judgement test set 3" at bounding box center [257, 196] width 79 height 7
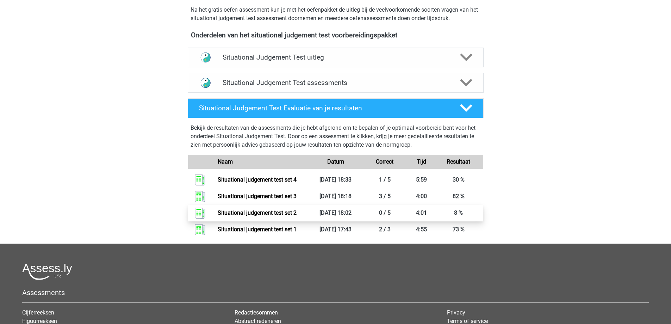
click at [296, 212] on link "Situational judgement test set 2" at bounding box center [257, 212] width 79 height 7
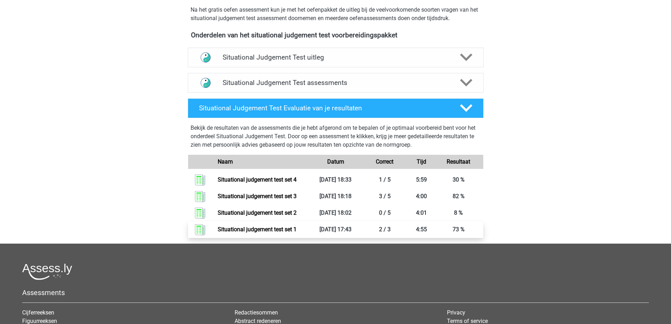
click at [296, 229] on link "Situational judgement test set 1" at bounding box center [257, 229] width 79 height 7
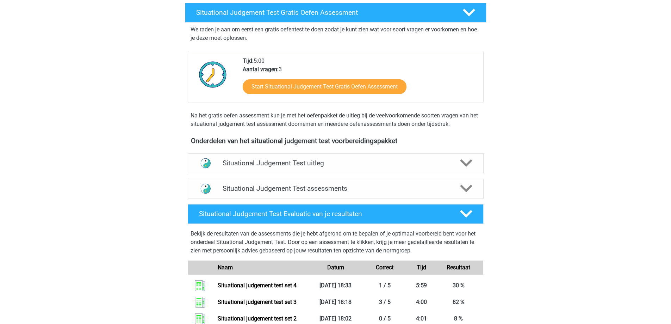
scroll to position [0, 0]
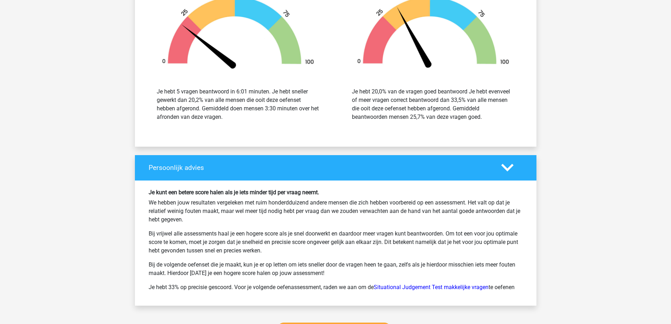
scroll to position [810, 0]
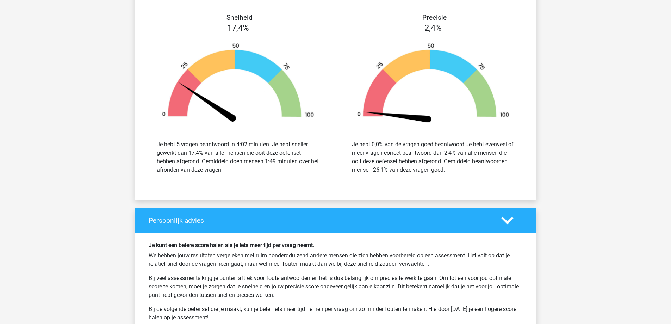
scroll to position [493, 0]
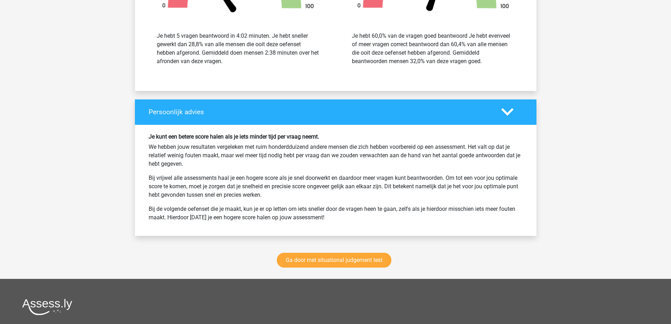
scroll to position [619, 0]
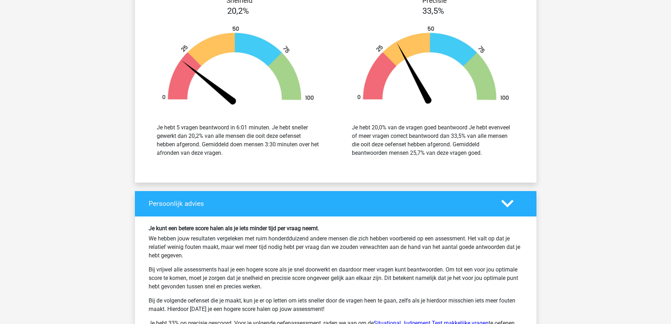
scroll to position [668, 0]
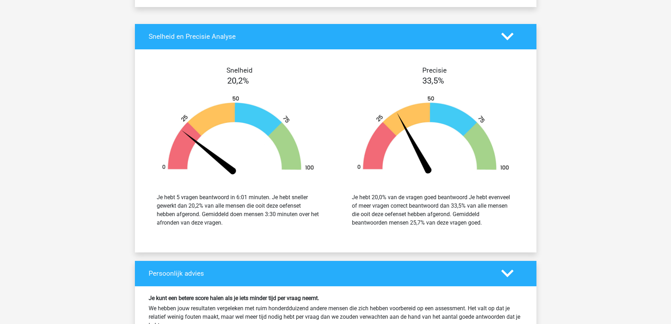
scroll to position [739, 0]
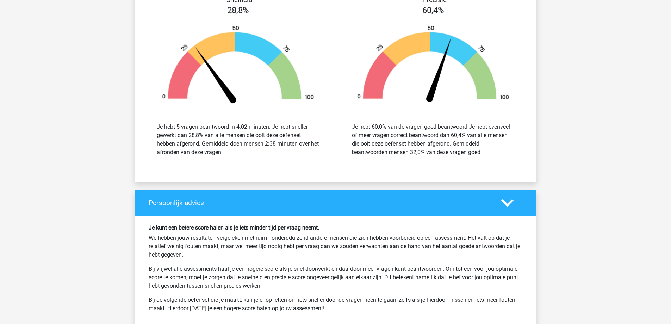
scroll to position [599, 0]
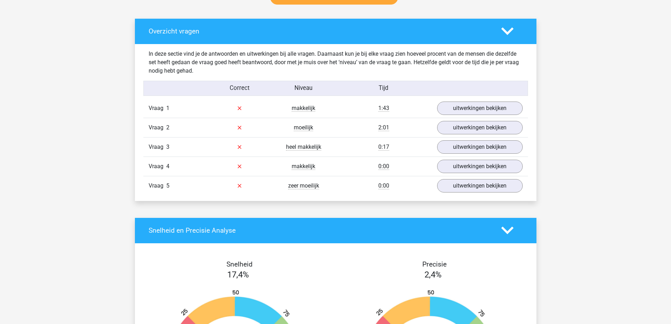
scroll to position [563, 0]
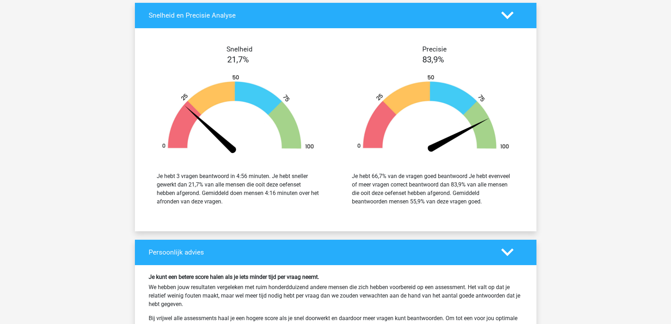
scroll to position [669, 0]
